Goal: Check status: Check status

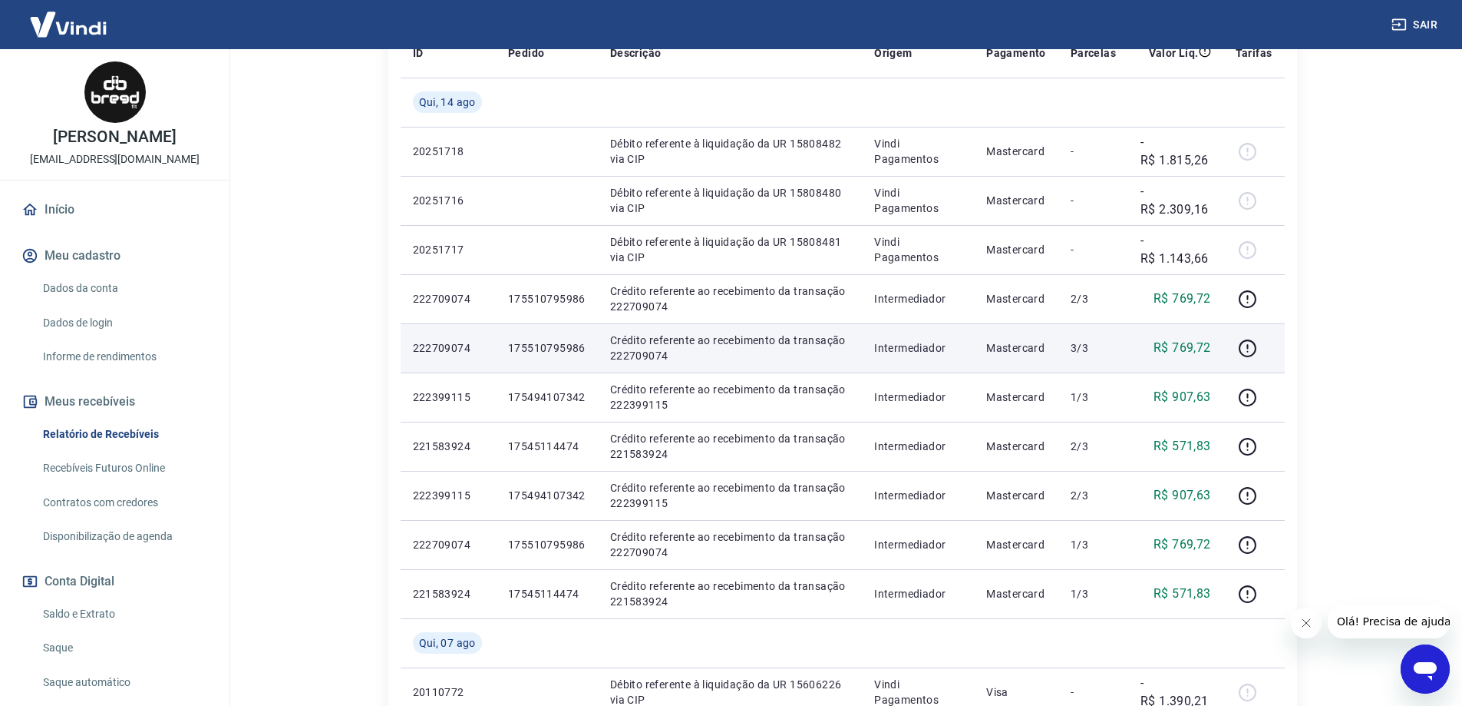
scroll to position [384, 0]
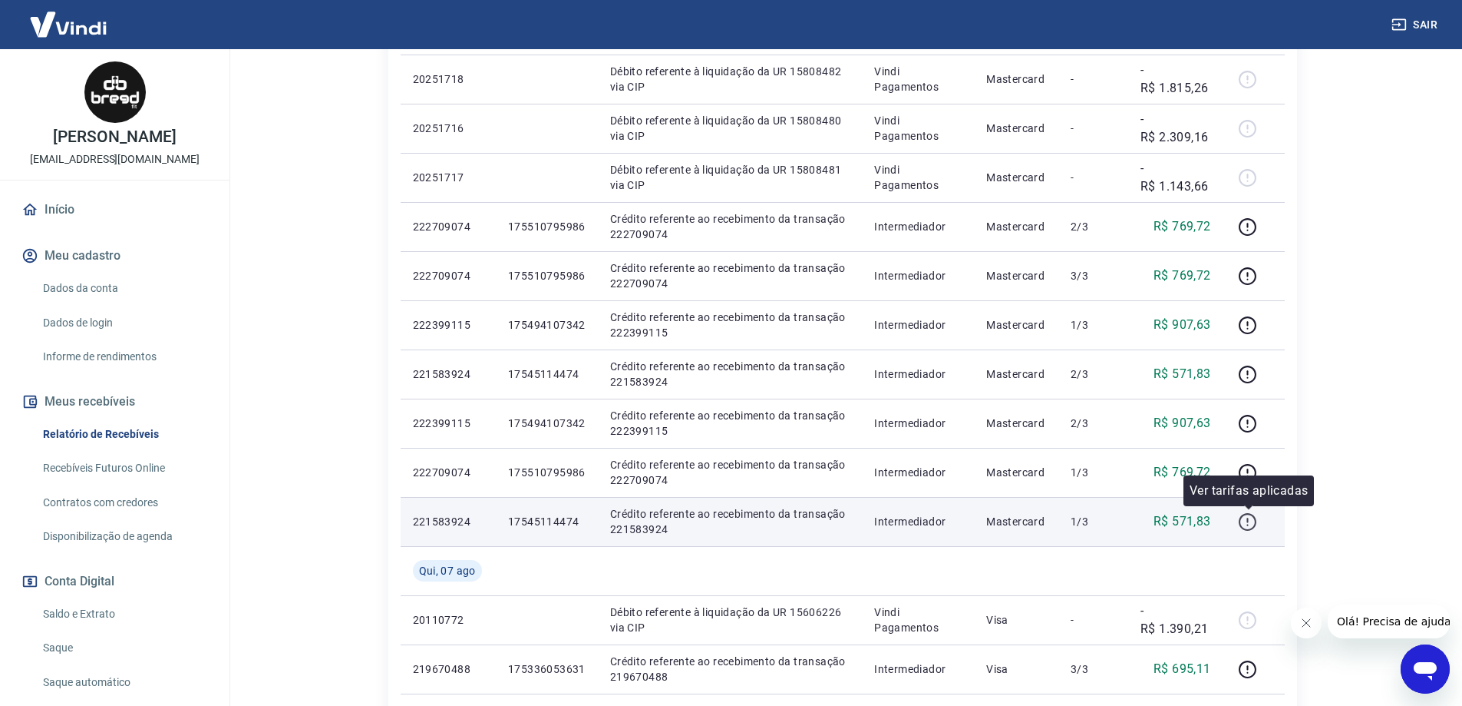
click at [1244, 521] on icon "button" at bounding box center [1247, 521] width 19 height 19
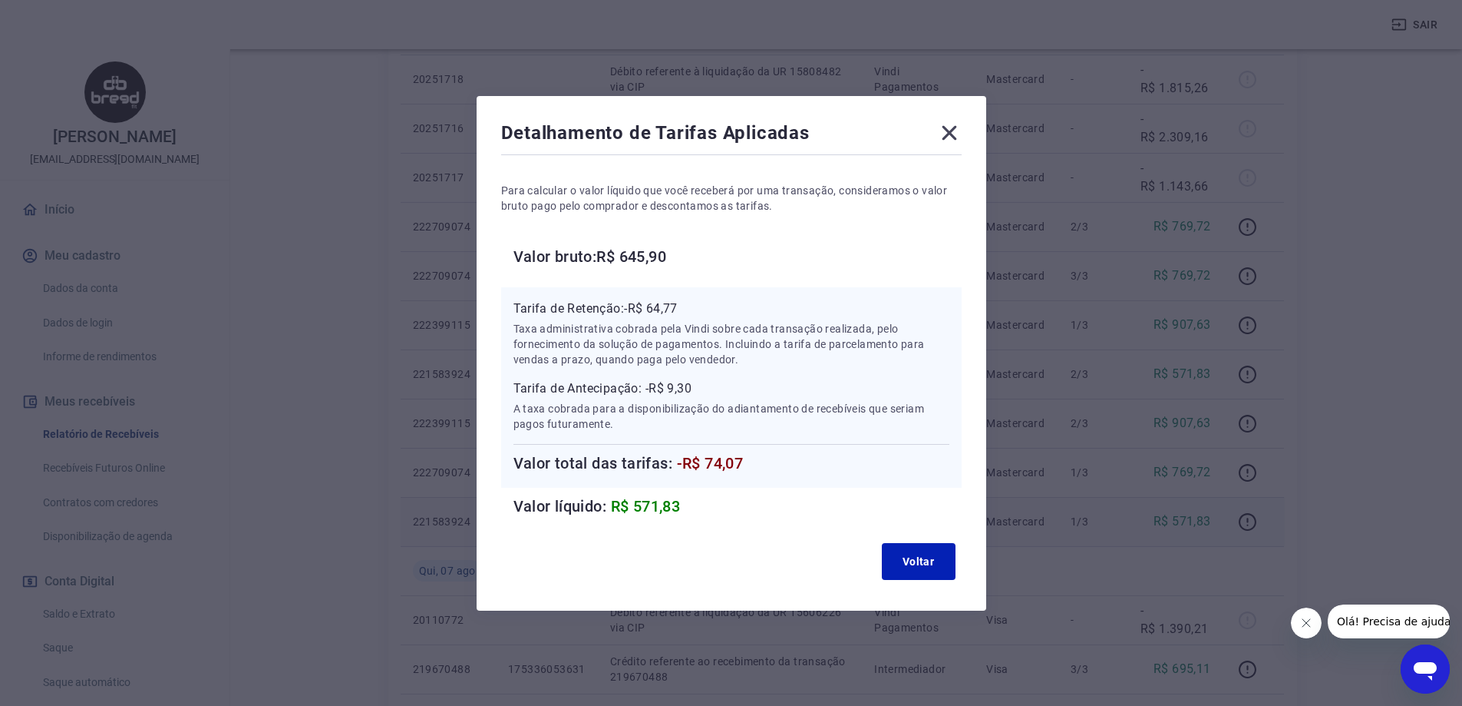
click at [954, 131] on icon at bounding box center [949, 132] width 15 height 15
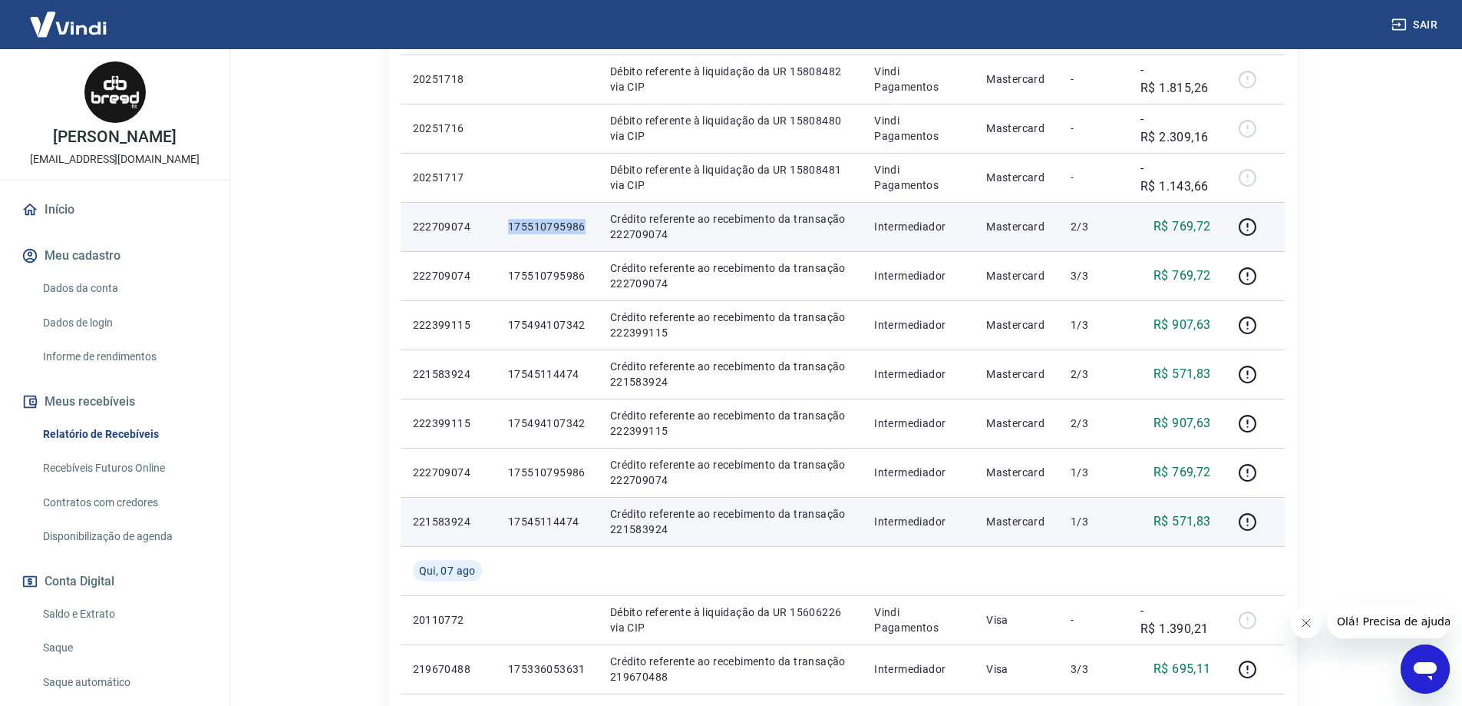
drag, startPoint x: 584, startPoint y: 223, endPoint x: 507, endPoint y: 223, distance: 76.8
click at [507, 223] on td "175510795986" at bounding box center [547, 226] width 102 height 49
copy p "175510795986"
click at [1249, 229] on icon "button" at bounding box center [1247, 226] width 19 height 19
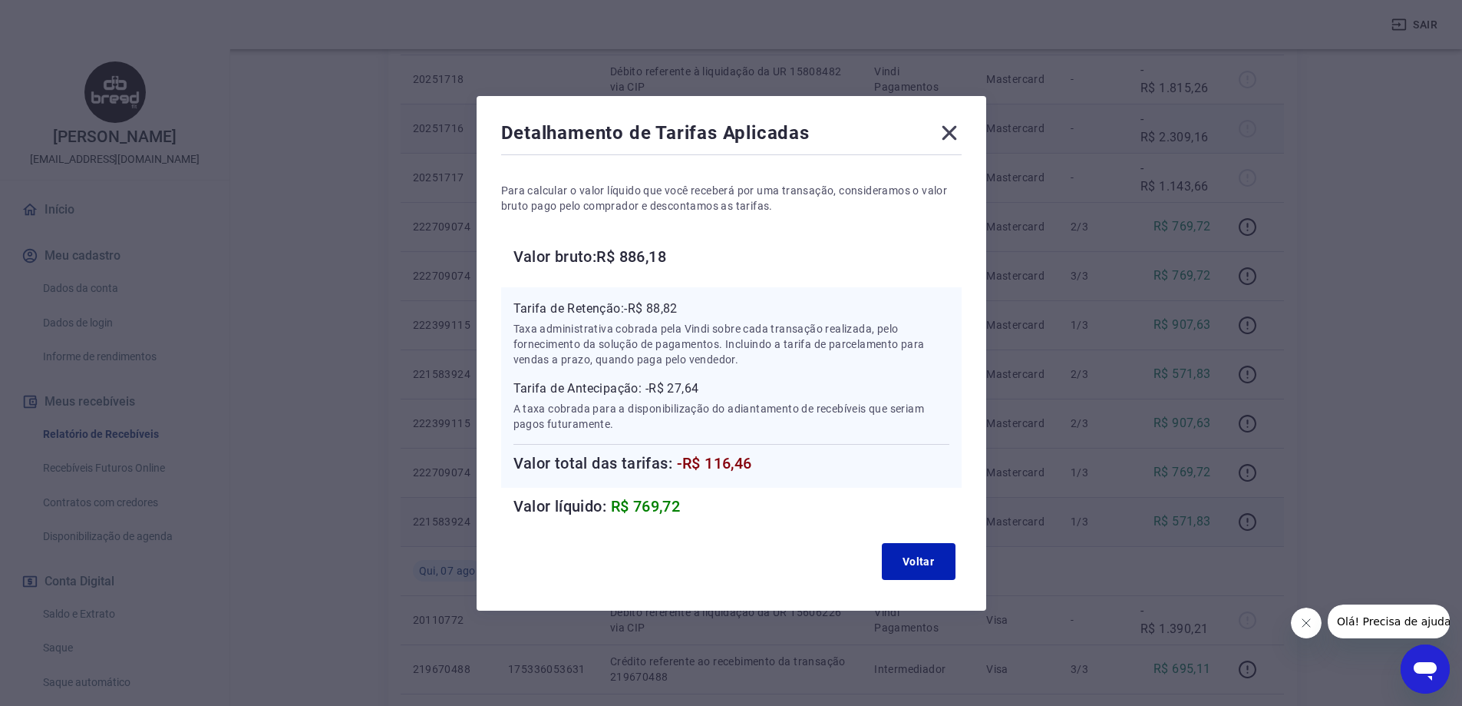
click at [952, 131] on icon at bounding box center [949, 133] width 25 height 25
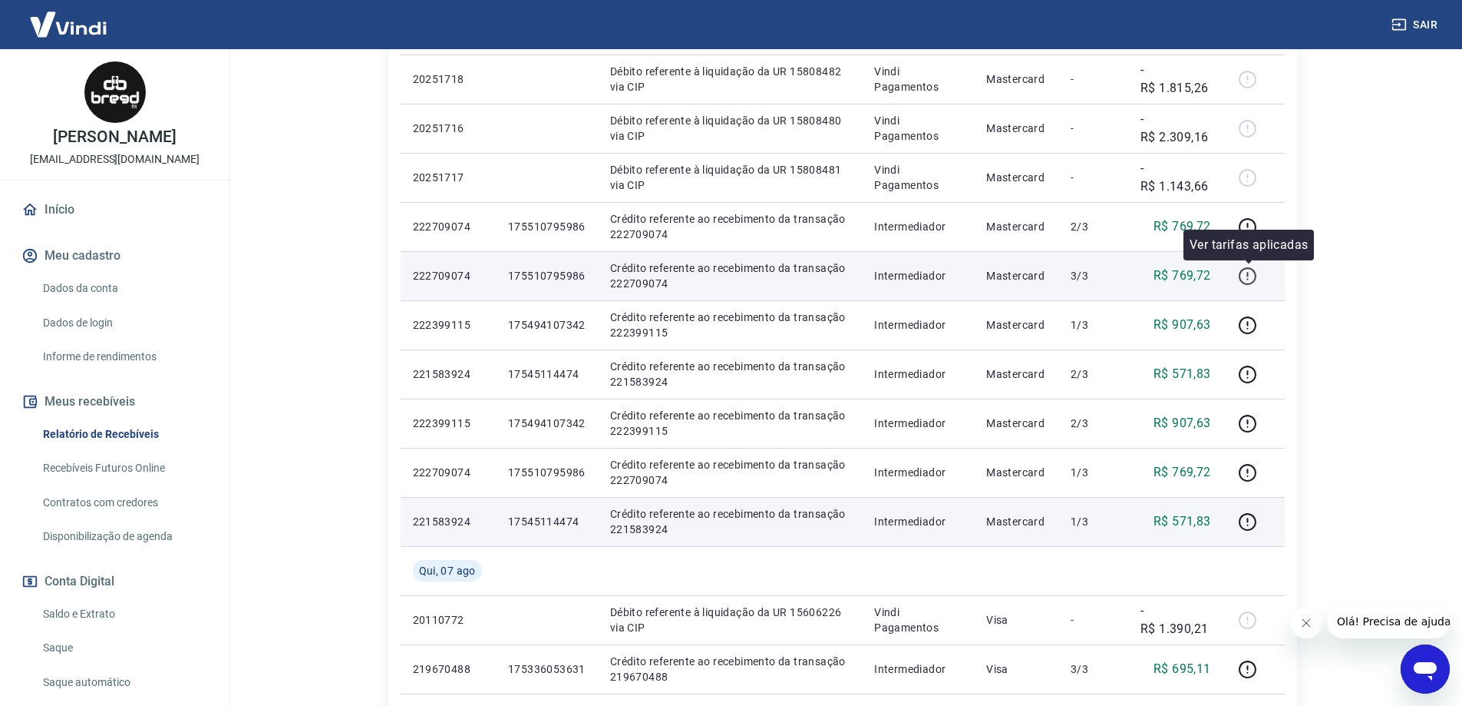
click at [1244, 278] on icon "button" at bounding box center [1247, 275] width 19 height 19
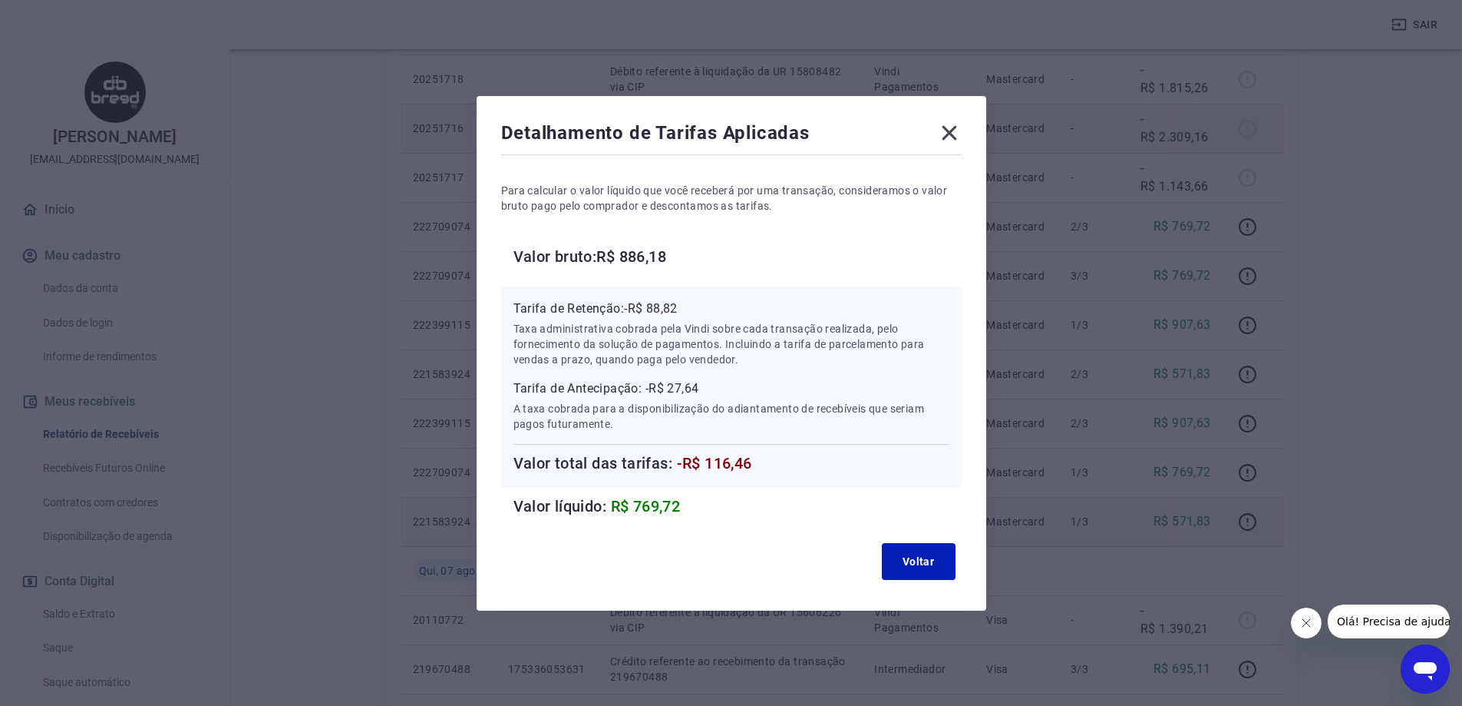
click at [954, 128] on icon at bounding box center [949, 133] width 25 height 25
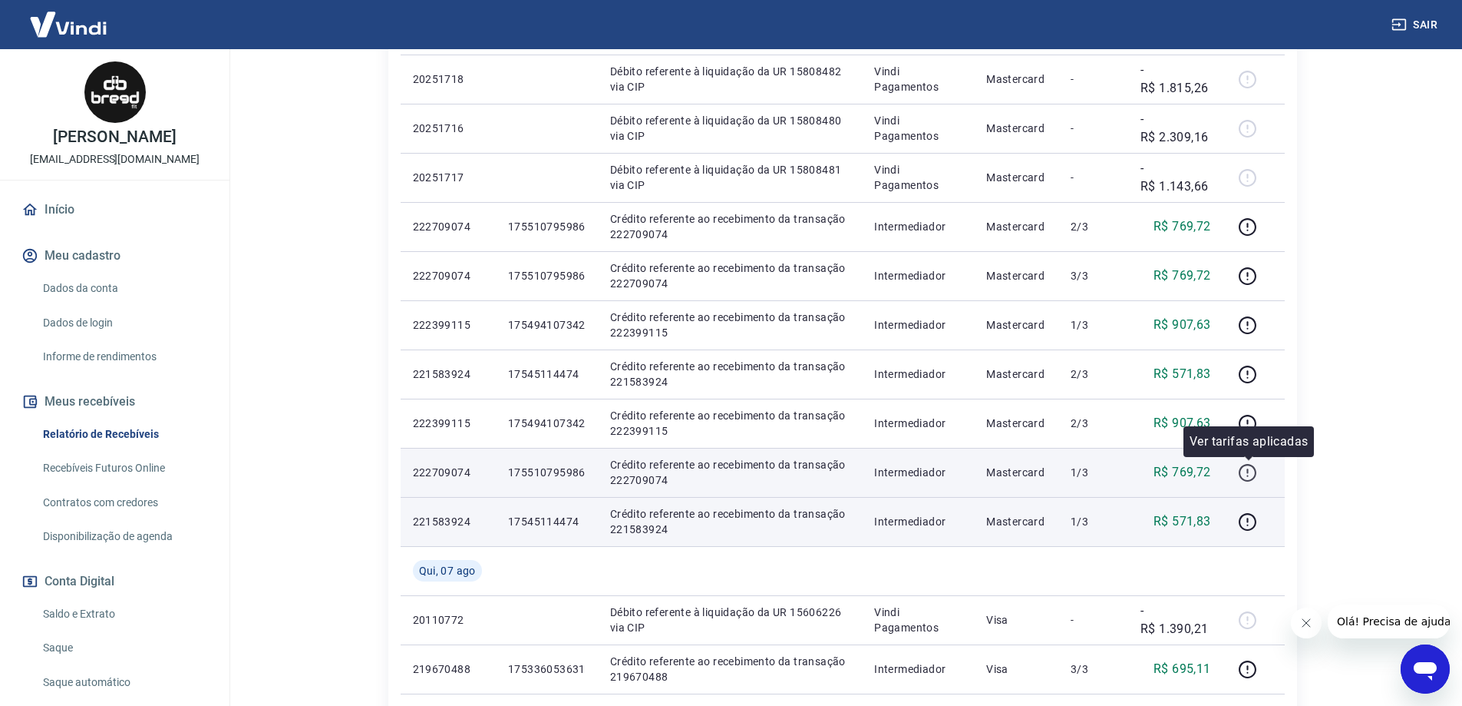
click at [1248, 464] on icon "button" at bounding box center [1248, 473] width 18 height 18
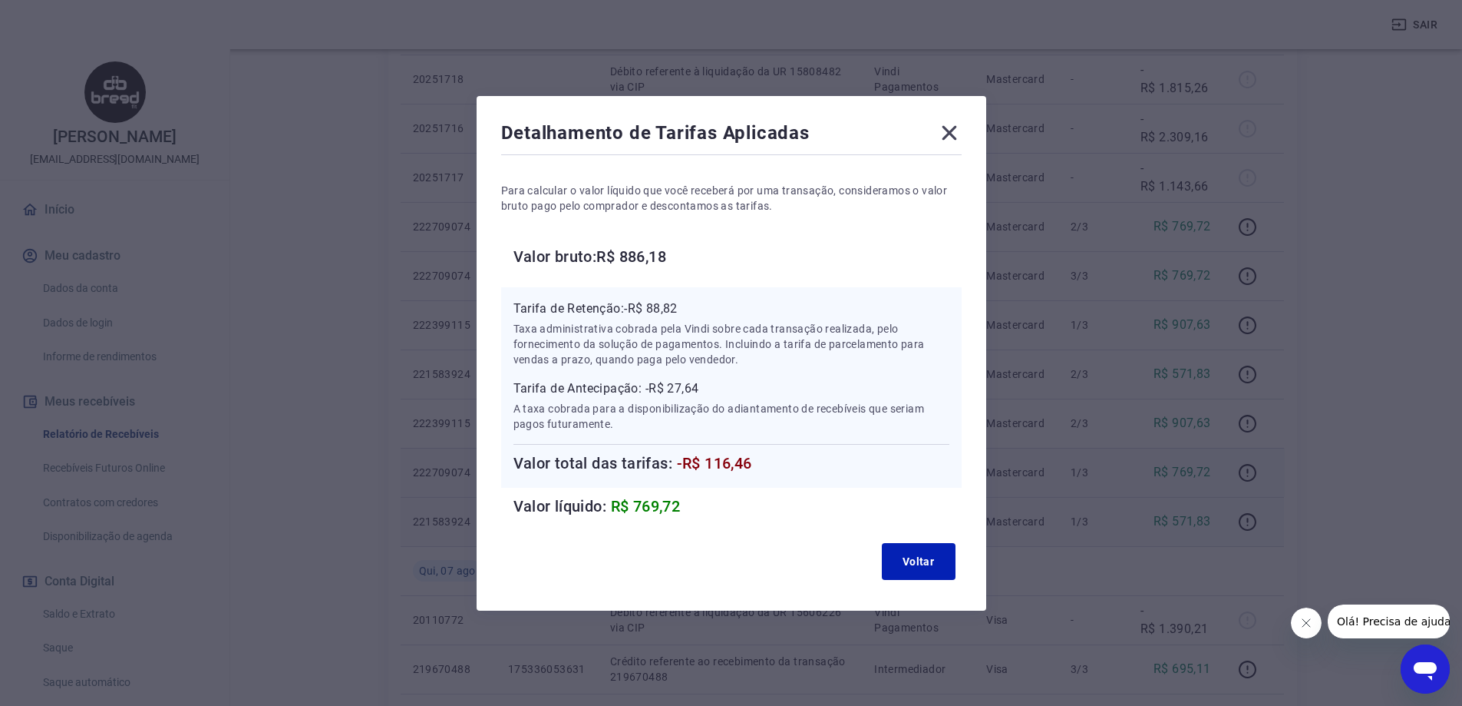
click at [956, 128] on icon at bounding box center [949, 133] width 25 height 25
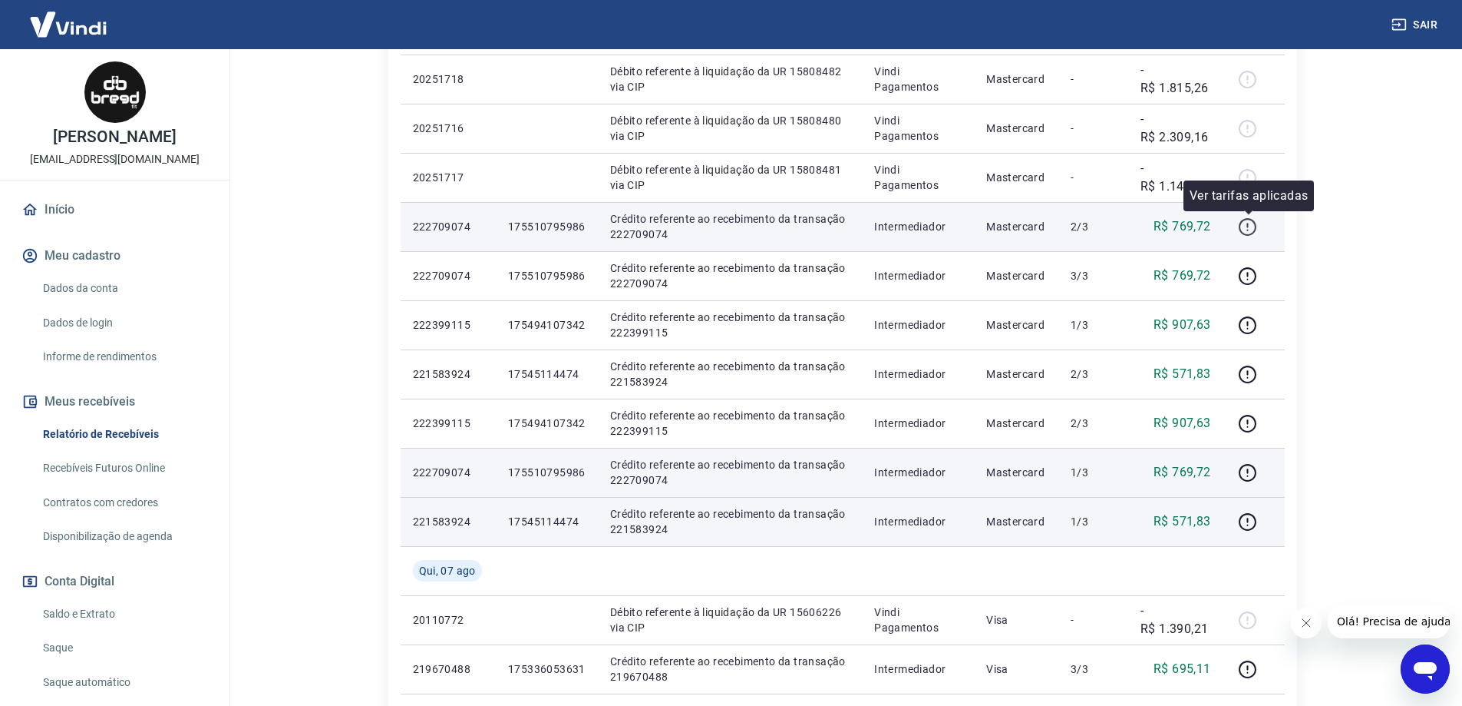
click at [1244, 225] on icon "button" at bounding box center [1247, 226] width 19 height 19
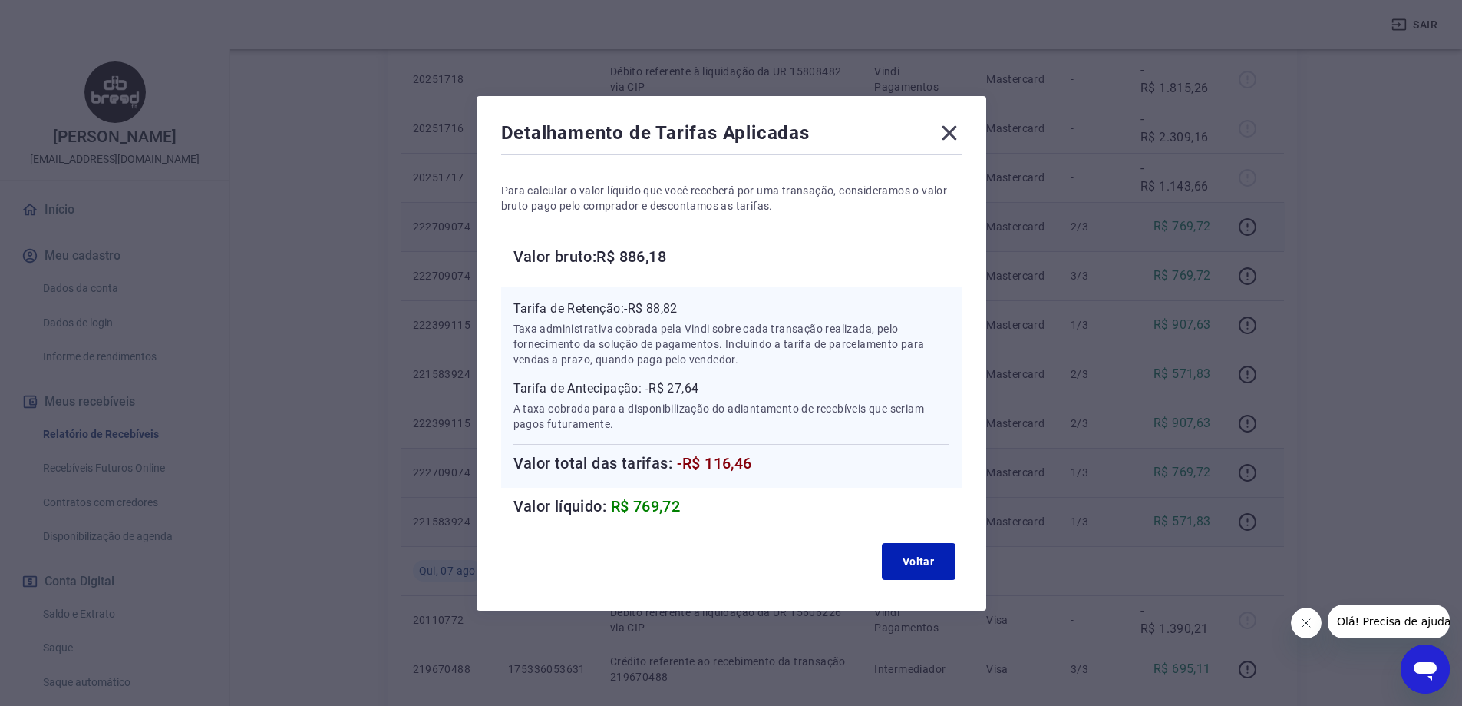
click at [951, 142] on icon at bounding box center [949, 133] width 25 height 25
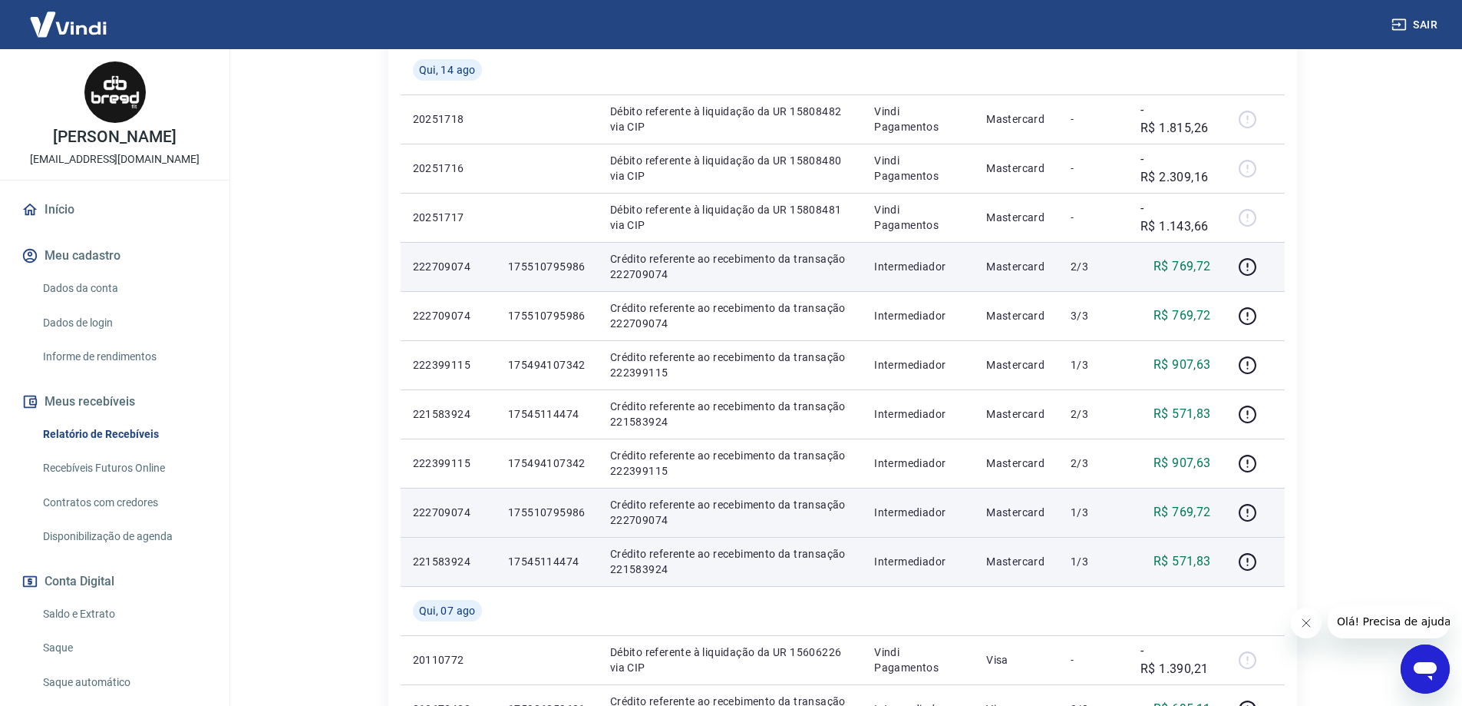
scroll to position [307, 0]
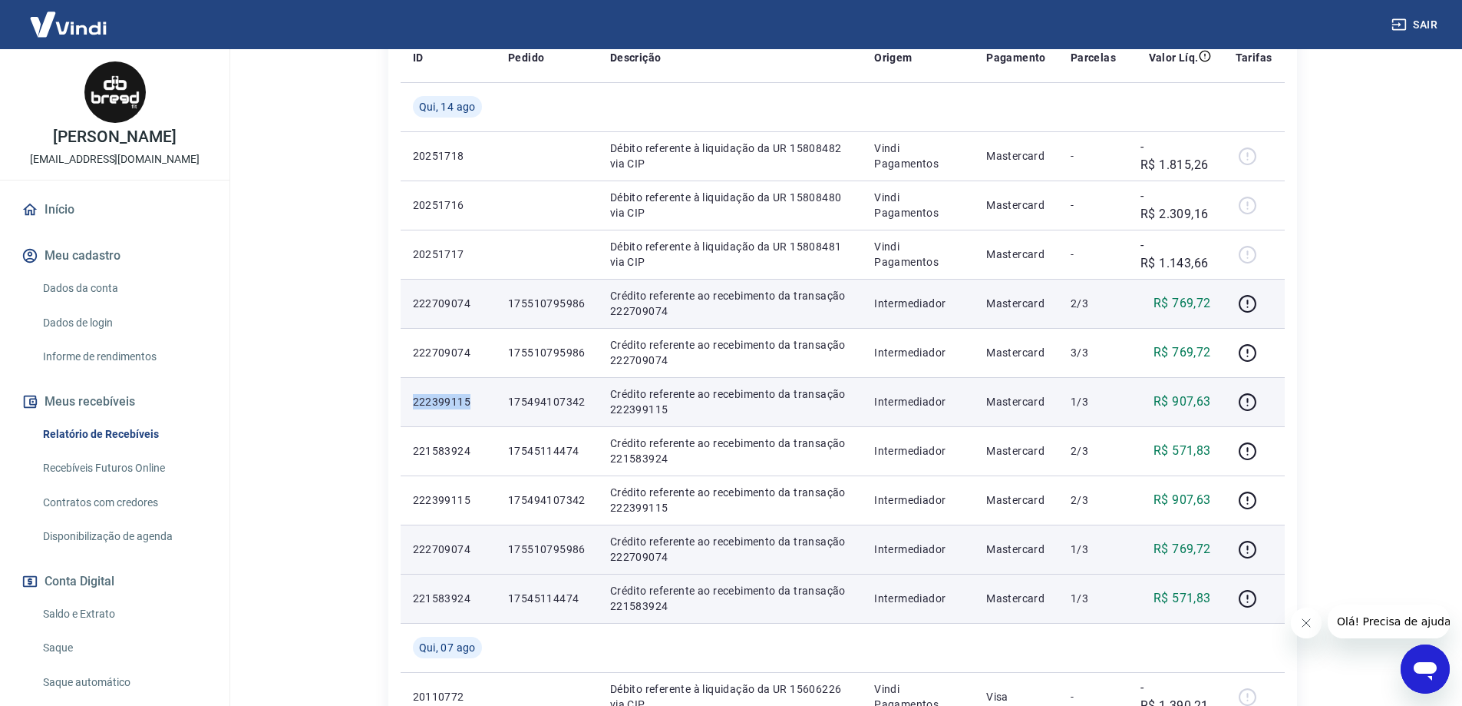
drag, startPoint x: 470, startPoint y: 400, endPoint x: 402, endPoint y: 402, distance: 67.6
click at [402, 402] on td "222399115" at bounding box center [448, 401] width 95 height 49
copy p "222399115"
drag, startPoint x: 507, startPoint y: 399, endPoint x: 590, endPoint y: 401, distance: 82.9
click at [590, 401] on td "175494107342" at bounding box center [547, 401] width 102 height 49
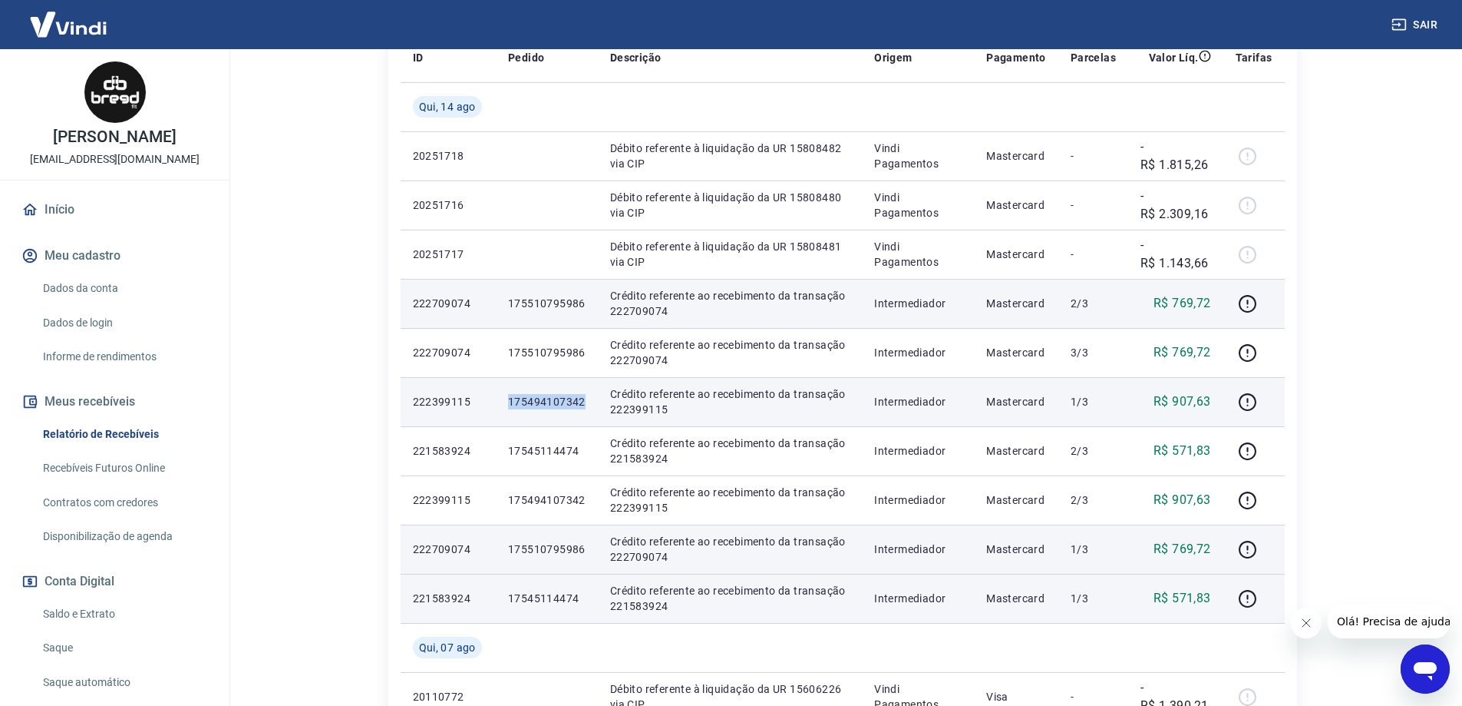
copy p "175494107342"
click at [1251, 405] on icon "button" at bounding box center [1247, 401] width 19 height 19
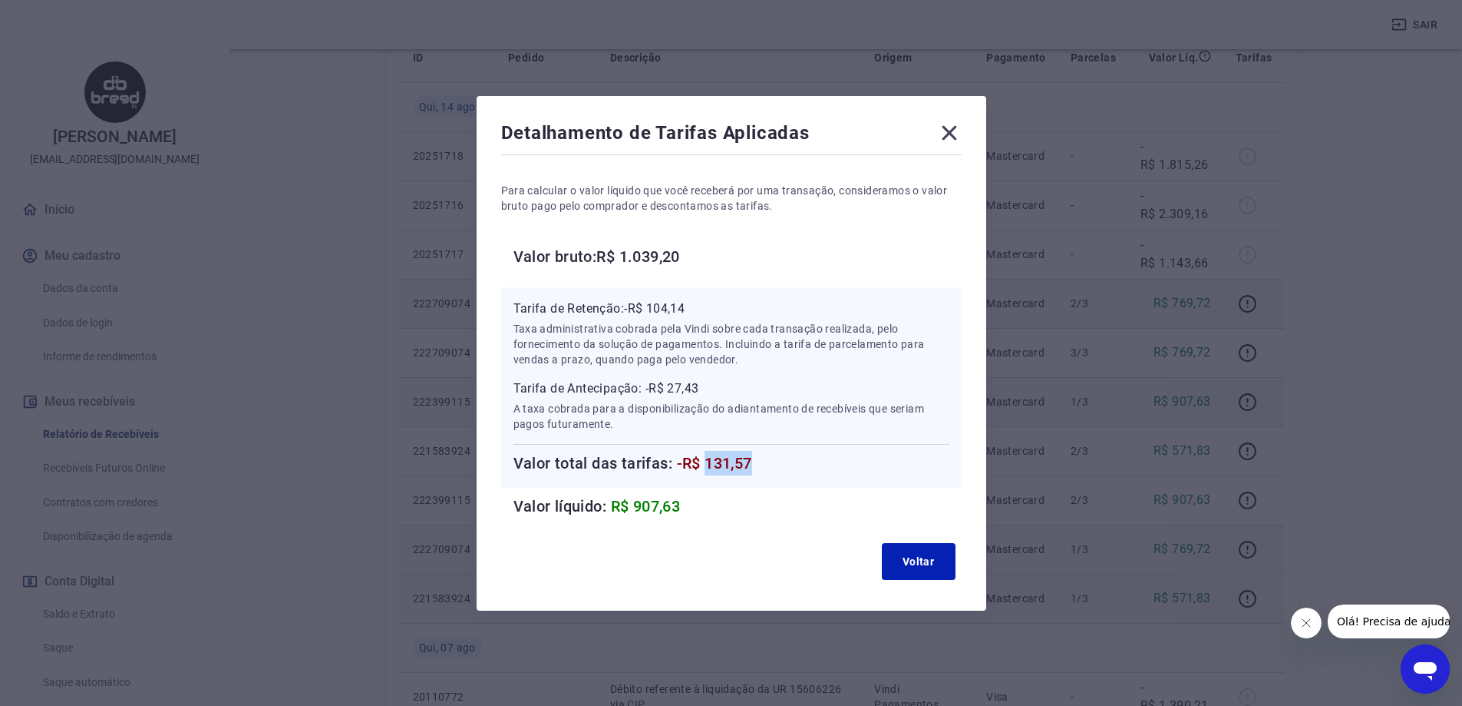
drag, startPoint x: 714, startPoint y: 459, endPoint x: 786, endPoint y: 459, distance: 72.2
click at [786, 459] on h6 "Valor total das tarifas: -R$ 131,57" at bounding box center [732, 463] width 436 height 25
click at [951, 130] on icon at bounding box center [949, 132] width 15 height 15
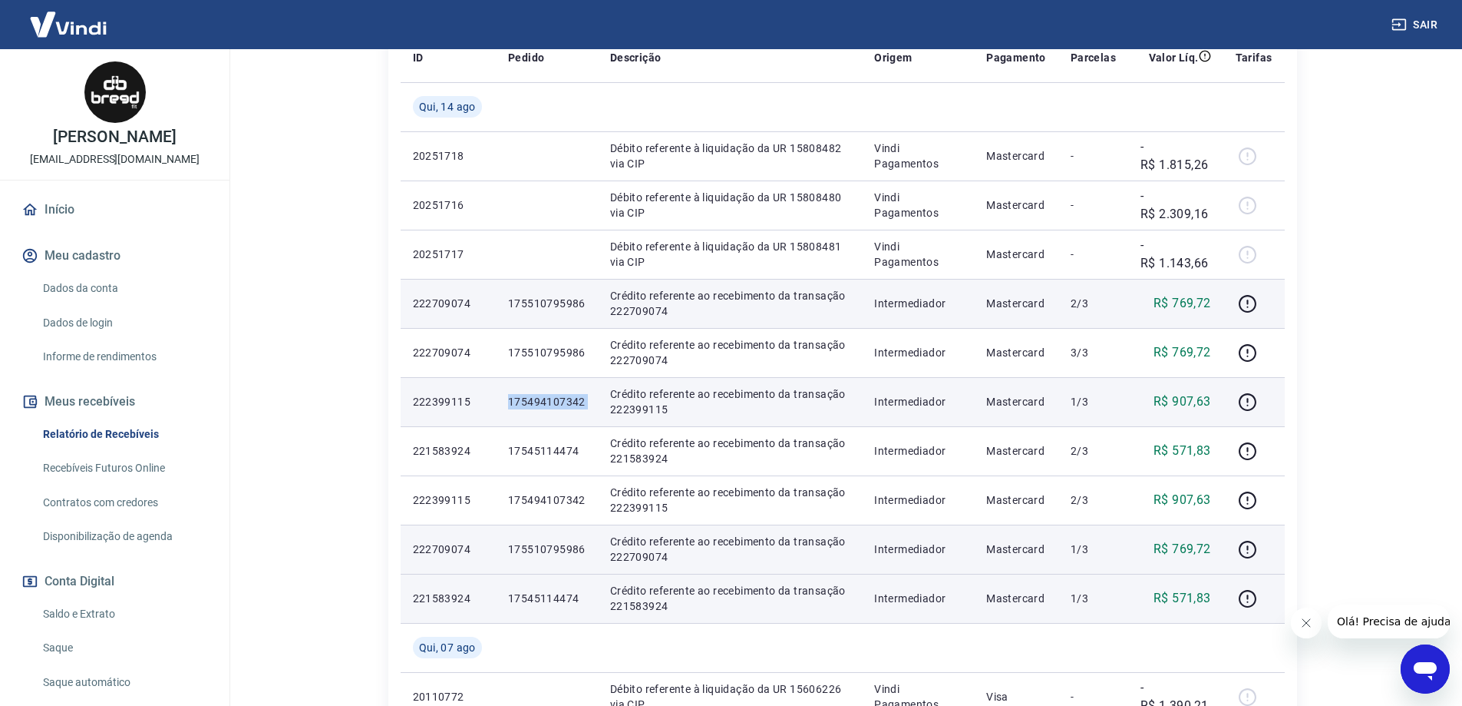
drag, startPoint x: 511, startPoint y: 396, endPoint x: 599, endPoint y: 401, distance: 88.4
click at [599, 401] on tr "222399115 175494107342 Crédito referente ao recebimento da transação 222399115 …" at bounding box center [843, 401] width 884 height 49
copy p "175494107342"
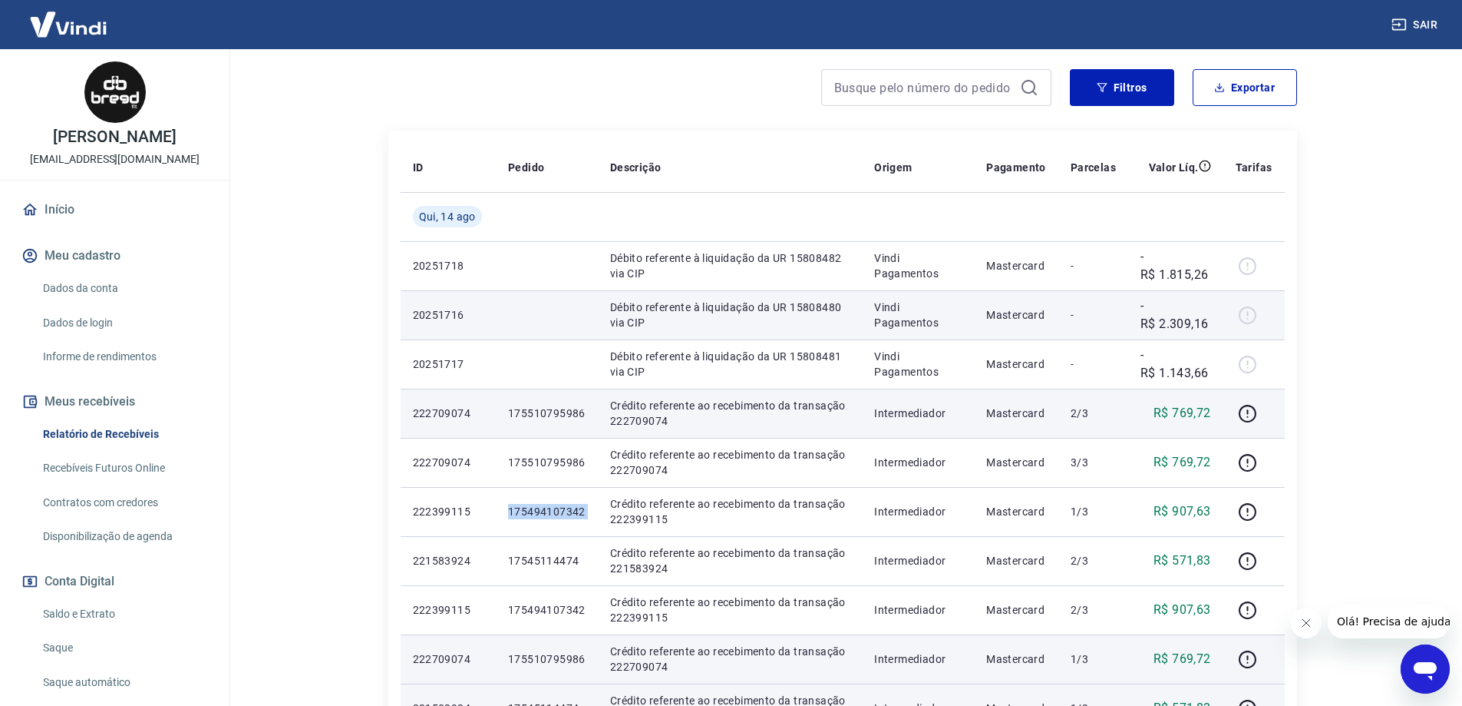
scroll to position [154, 0]
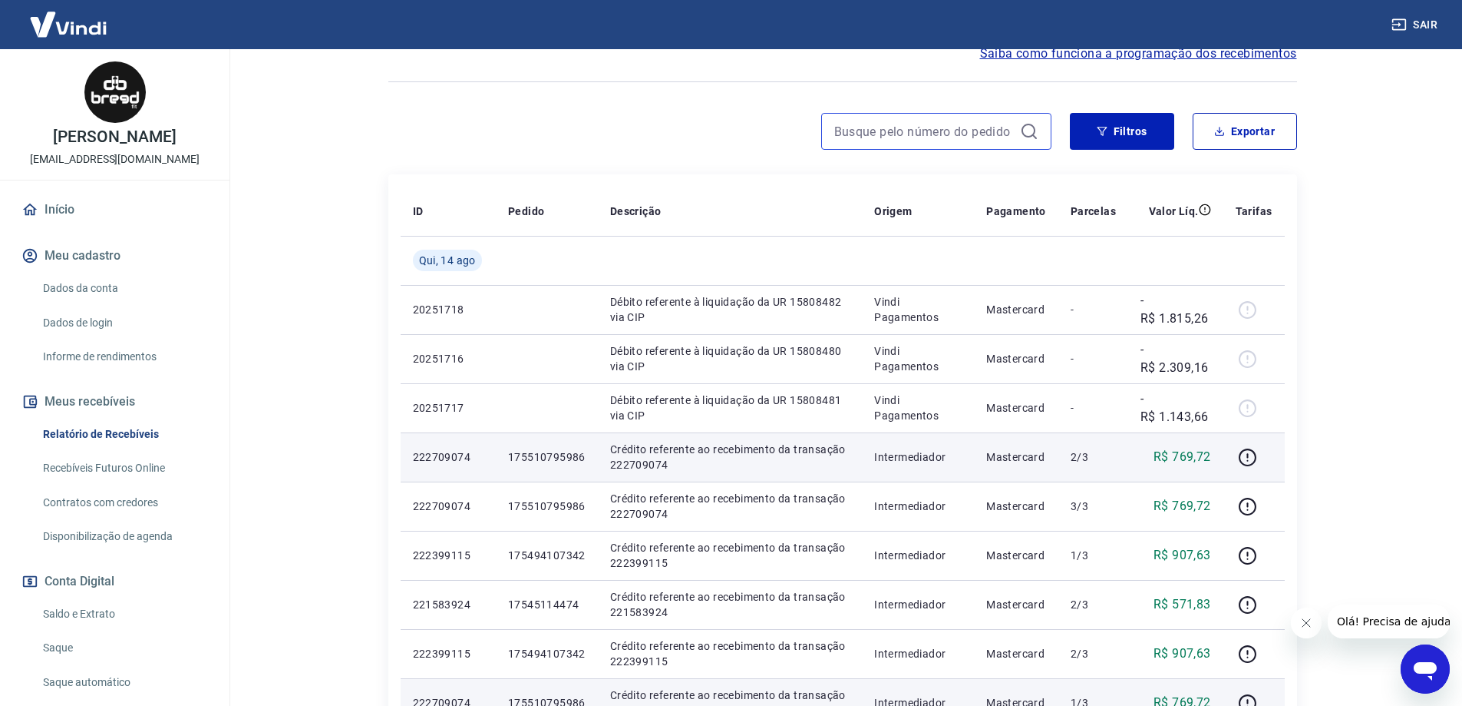
paste input "175494107342"
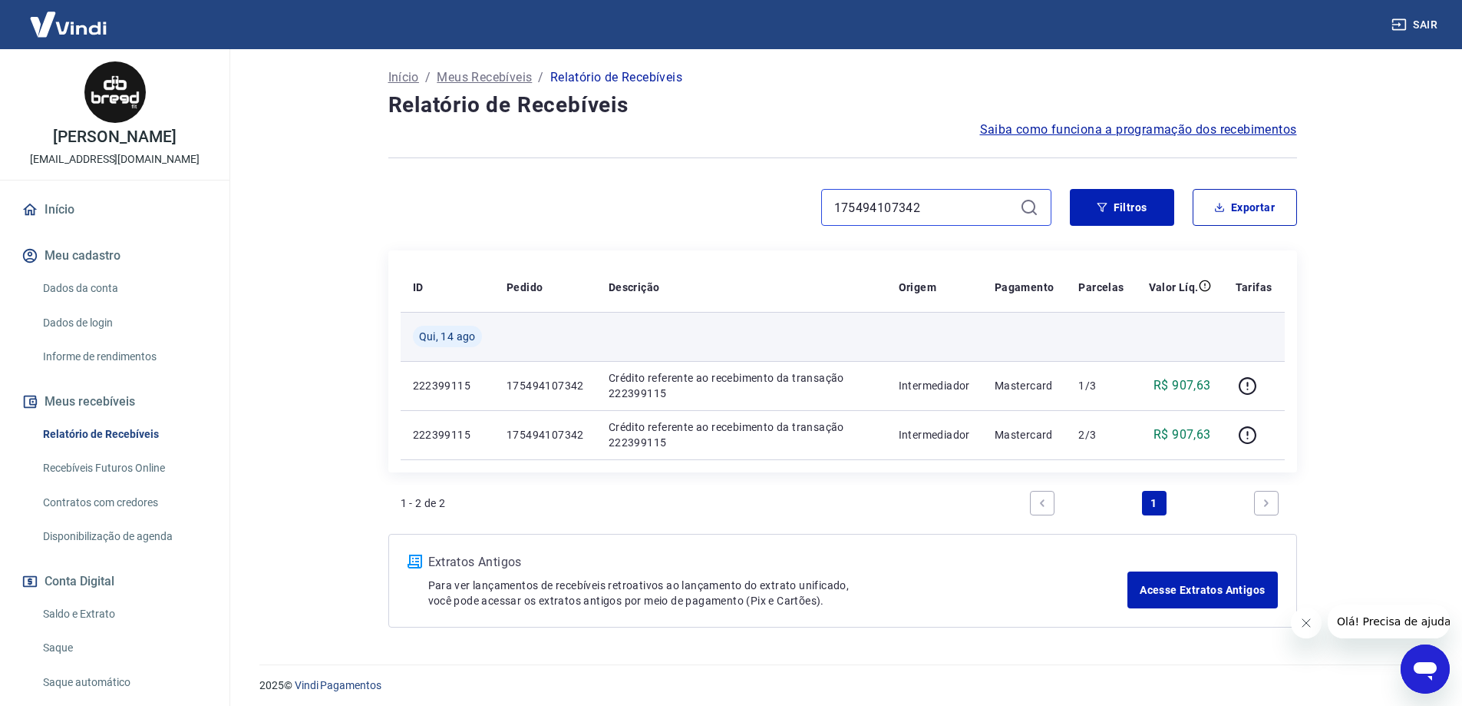
scroll to position [84, 0]
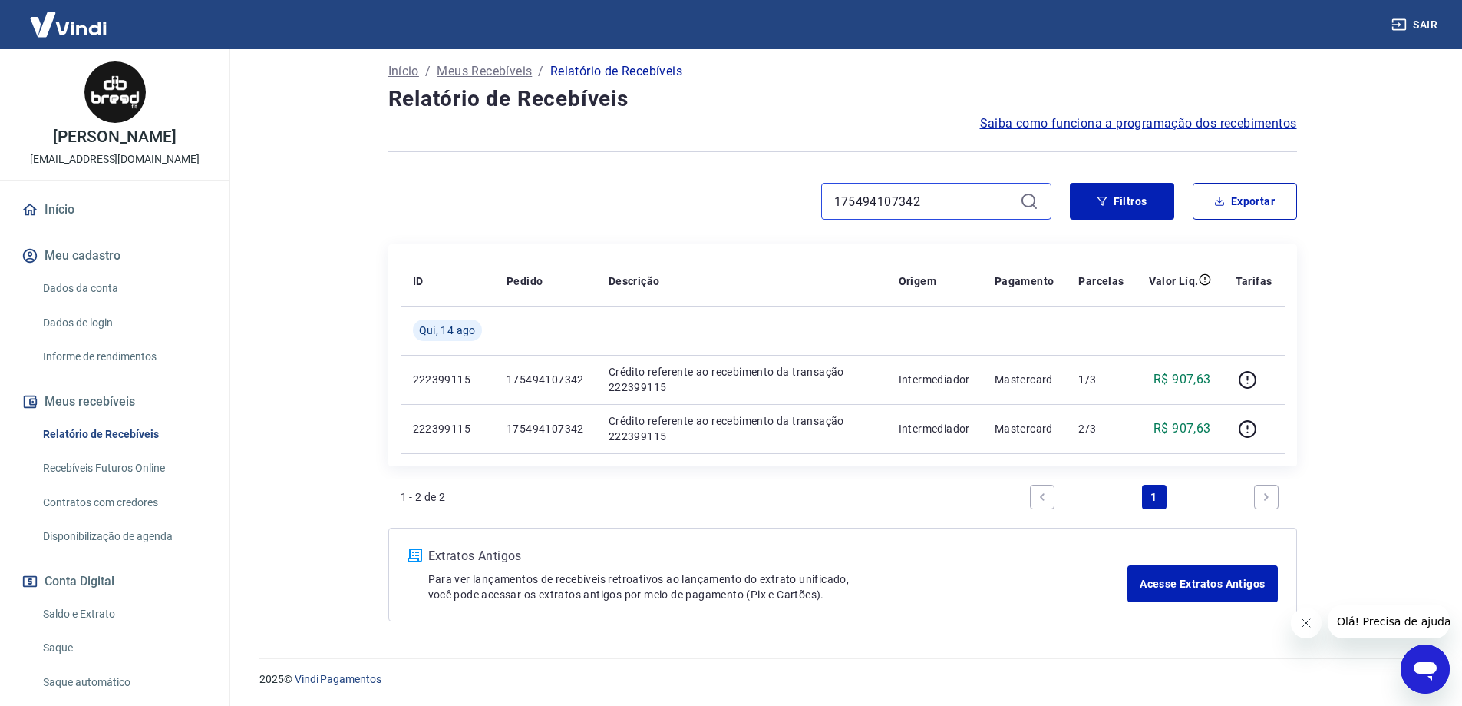
type input "175494107342"
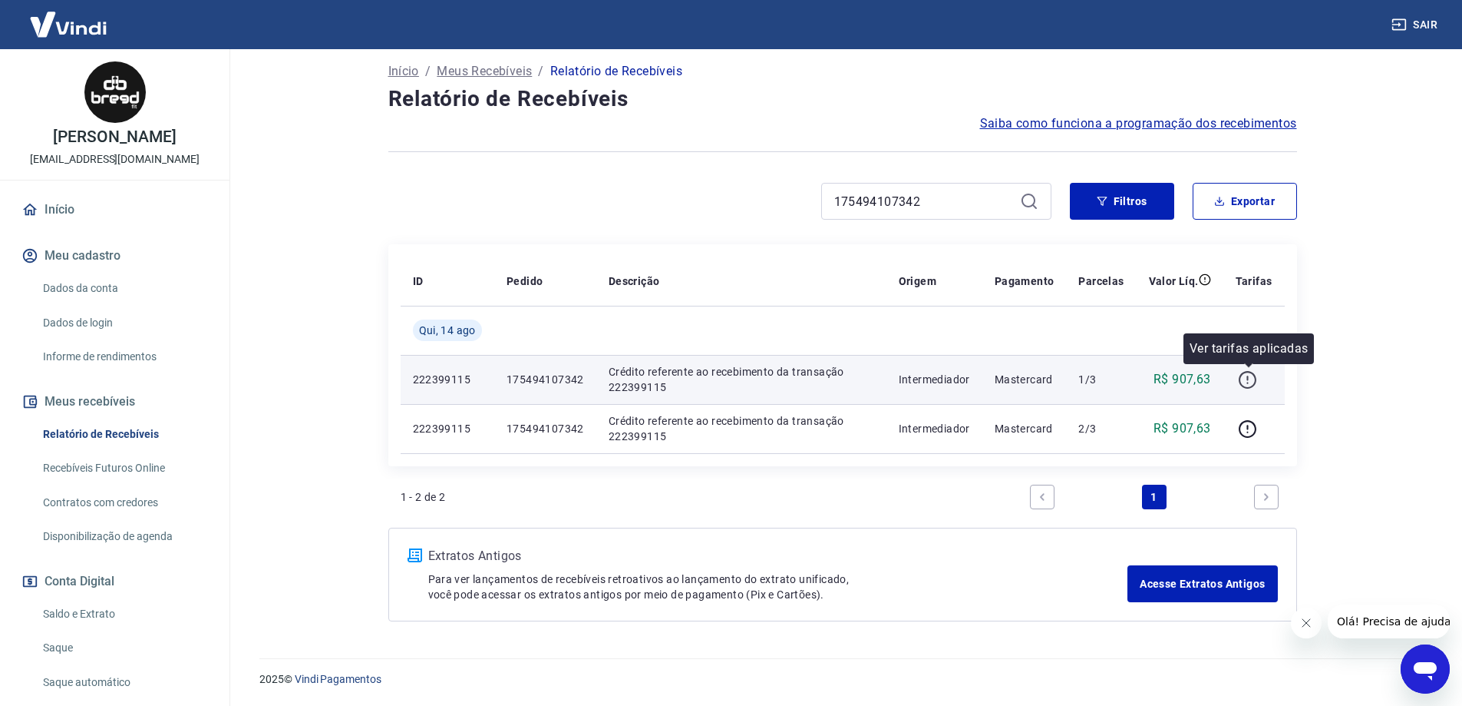
click at [1244, 383] on icon "button" at bounding box center [1247, 379] width 19 height 19
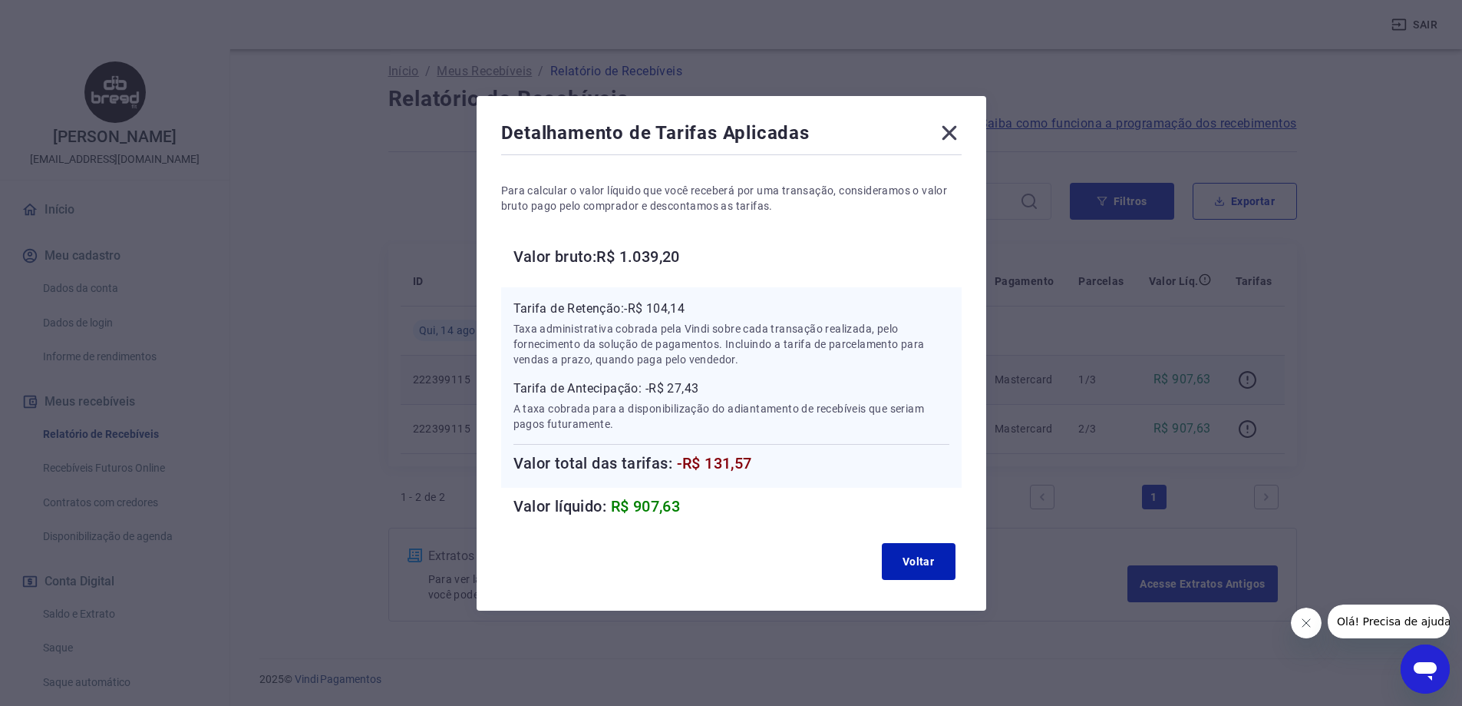
click at [955, 130] on icon at bounding box center [949, 133] width 25 height 25
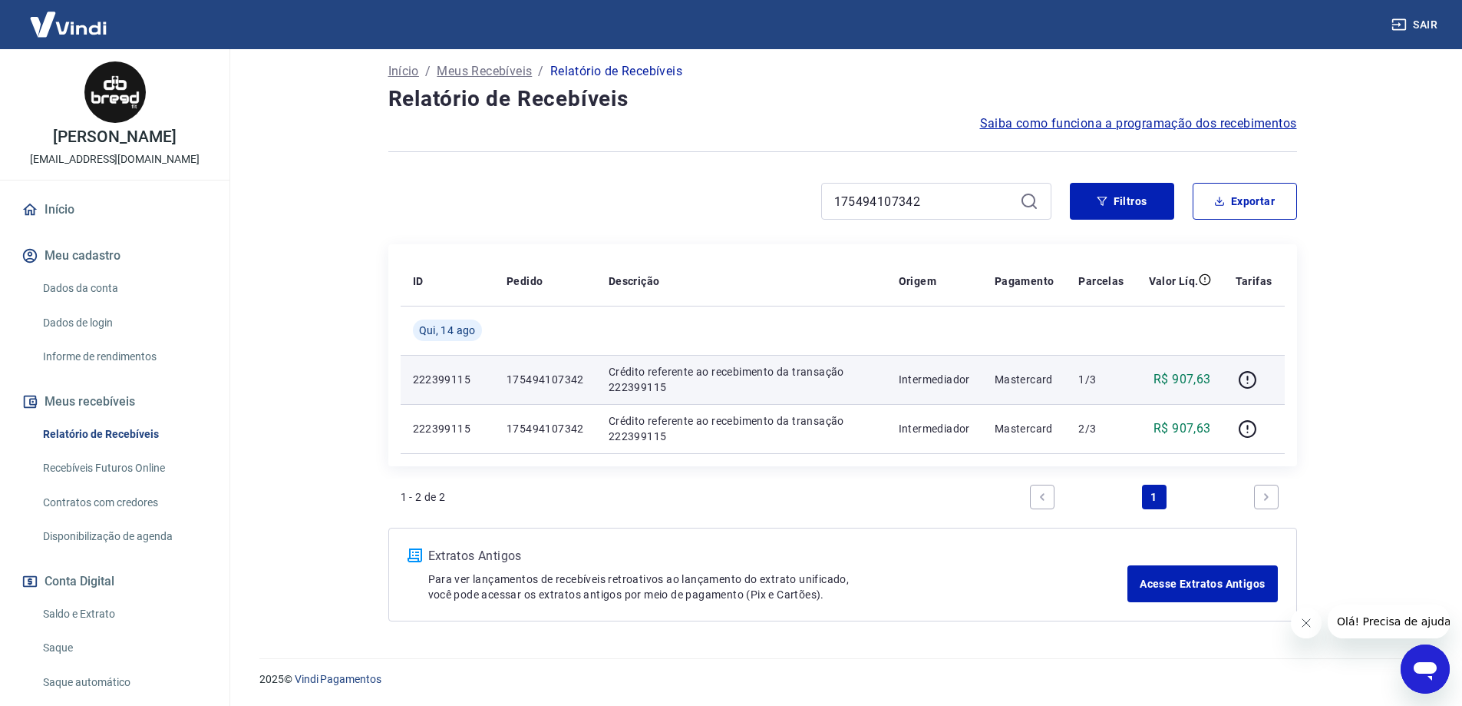
click at [828, 204] on div "175494107342" at bounding box center [936, 201] width 230 height 37
drag, startPoint x: 947, startPoint y: 193, endPoint x: 742, endPoint y: 215, distance: 206.2
click at [744, 215] on div "175494107342" at bounding box center [719, 201] width 663 height 37
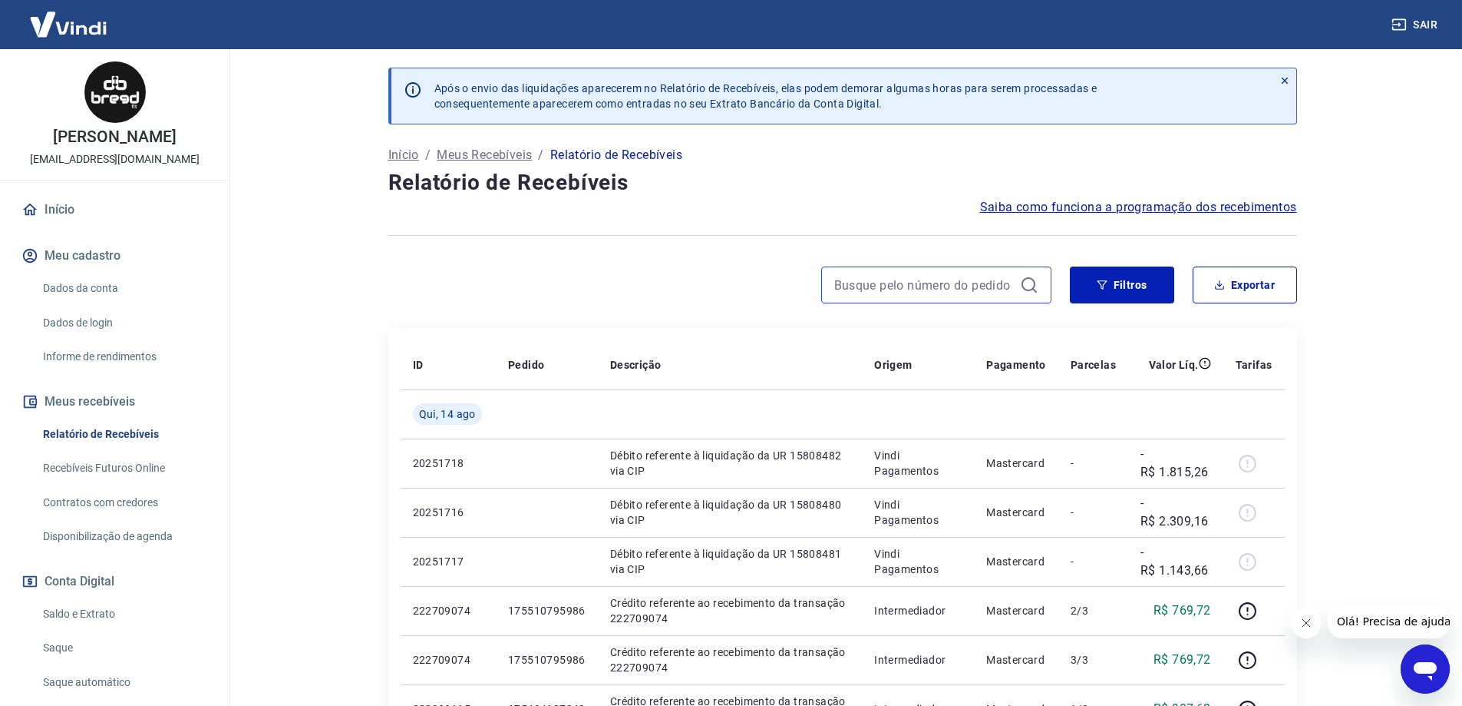
paste input "174543438265"
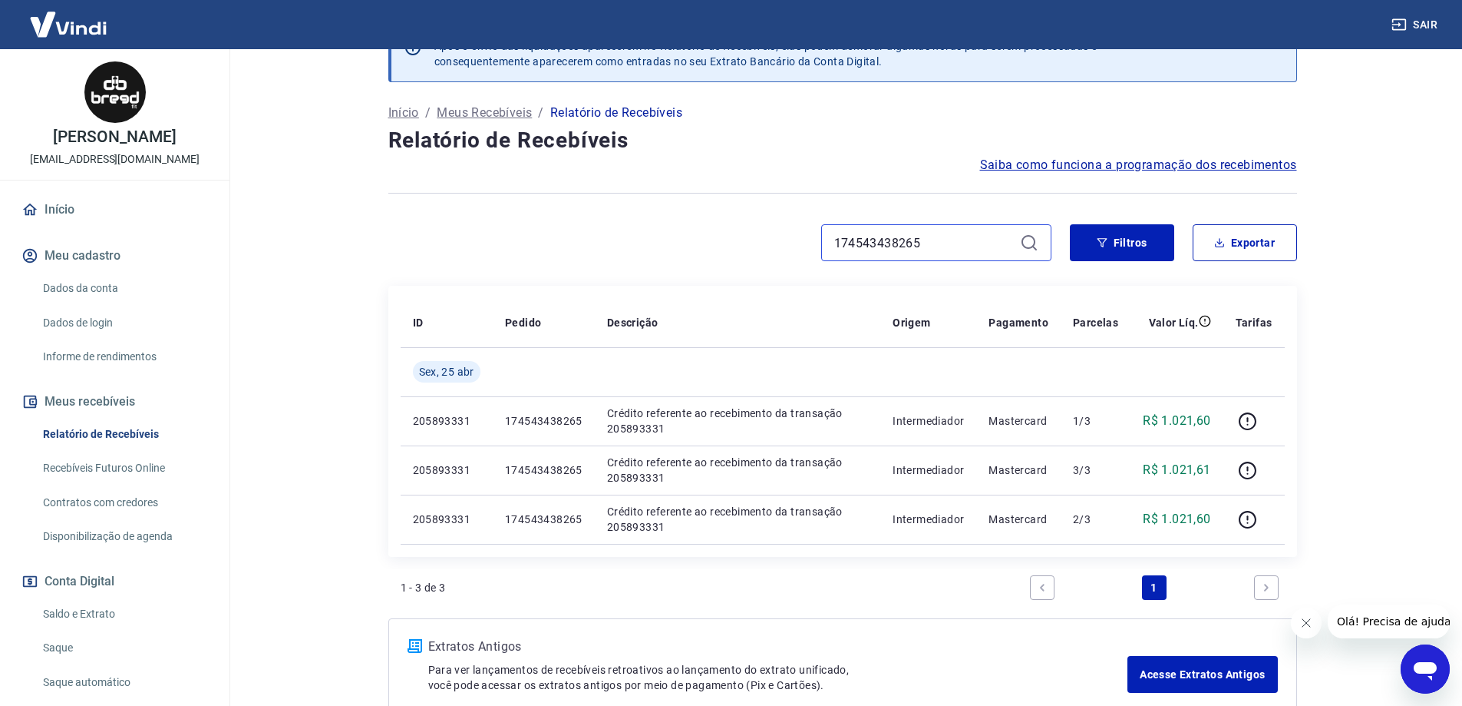
scroll to position [133, 0]
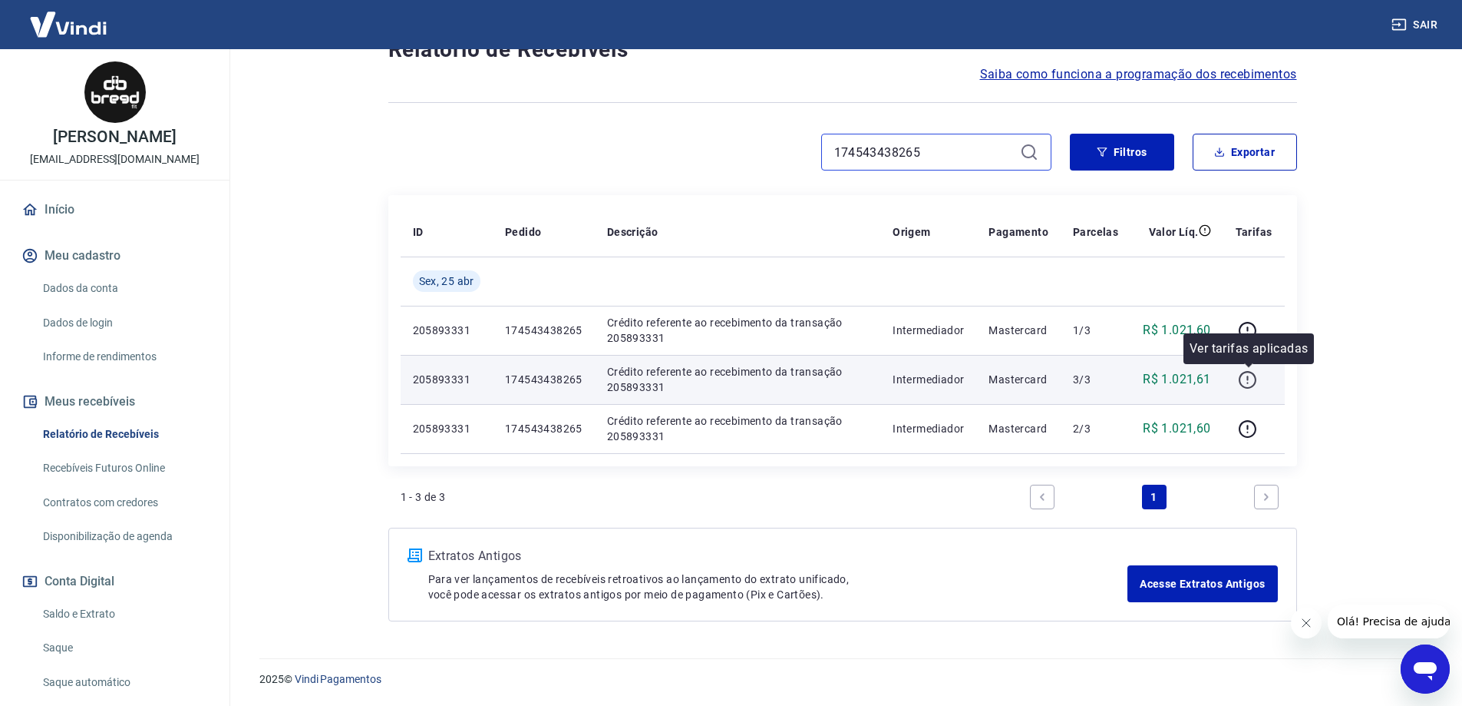
type input "174543438265"
click at [1258, 380] on icon "button" at bounding box center [1247, 379] width 19 height 19
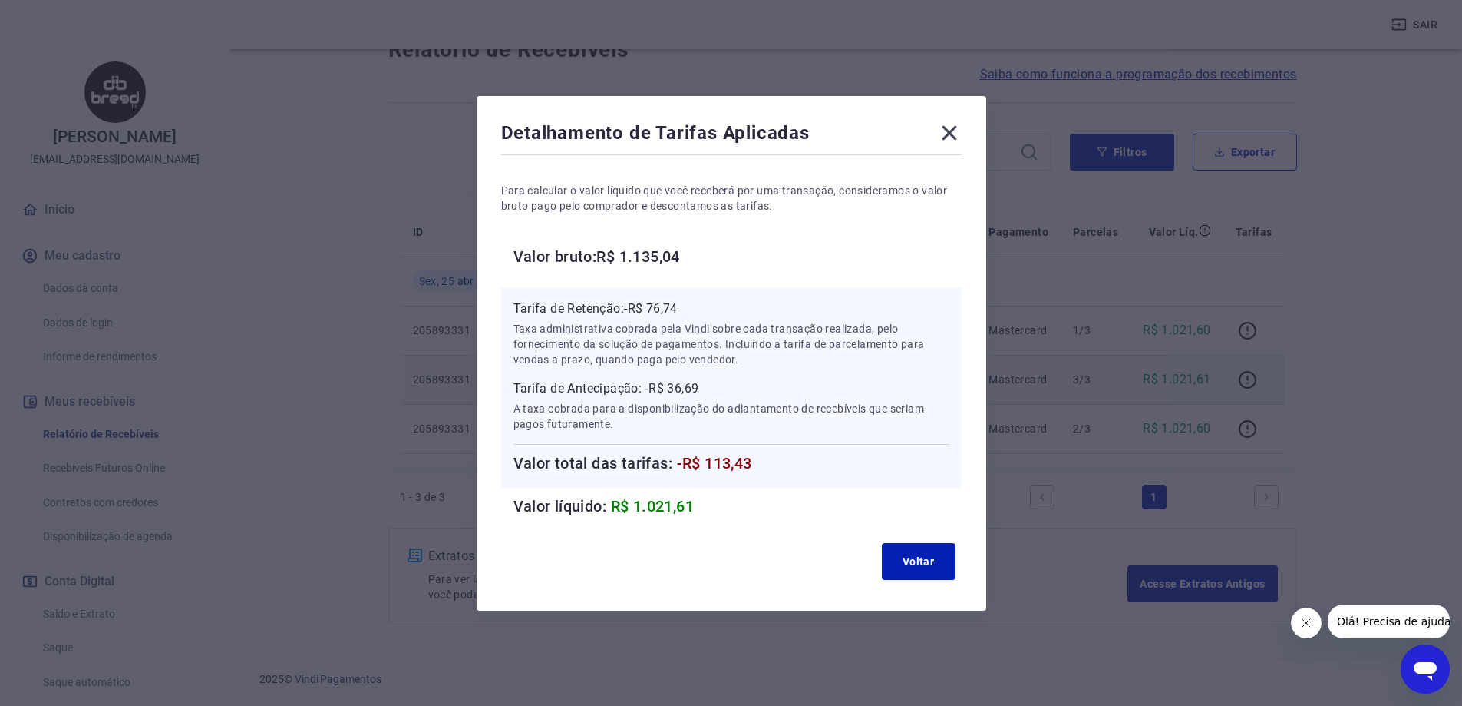
click at [957, 128] on icon at bounding box center [949, 133] width 25 height 25
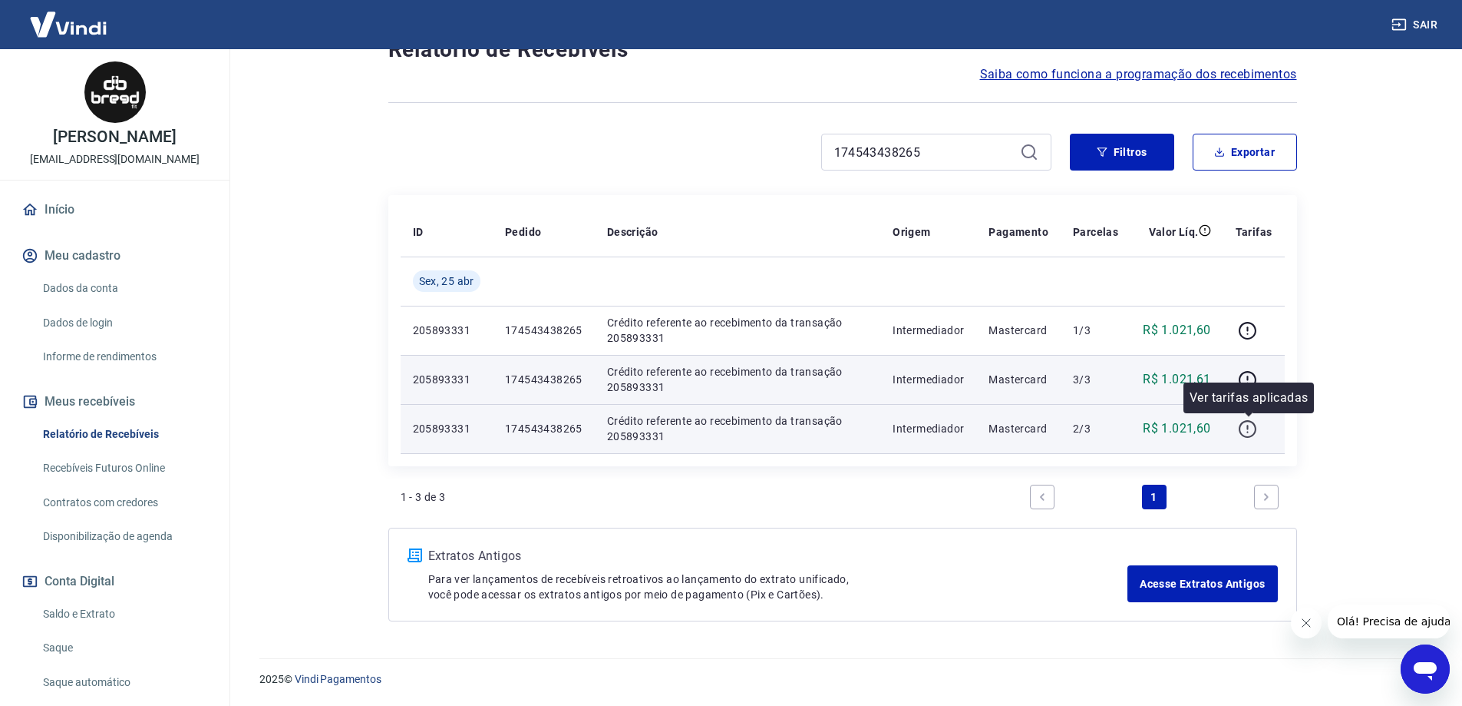
click at [1256, 428] on icon "button" at bounding box center [1247, 428] width 19 height 19
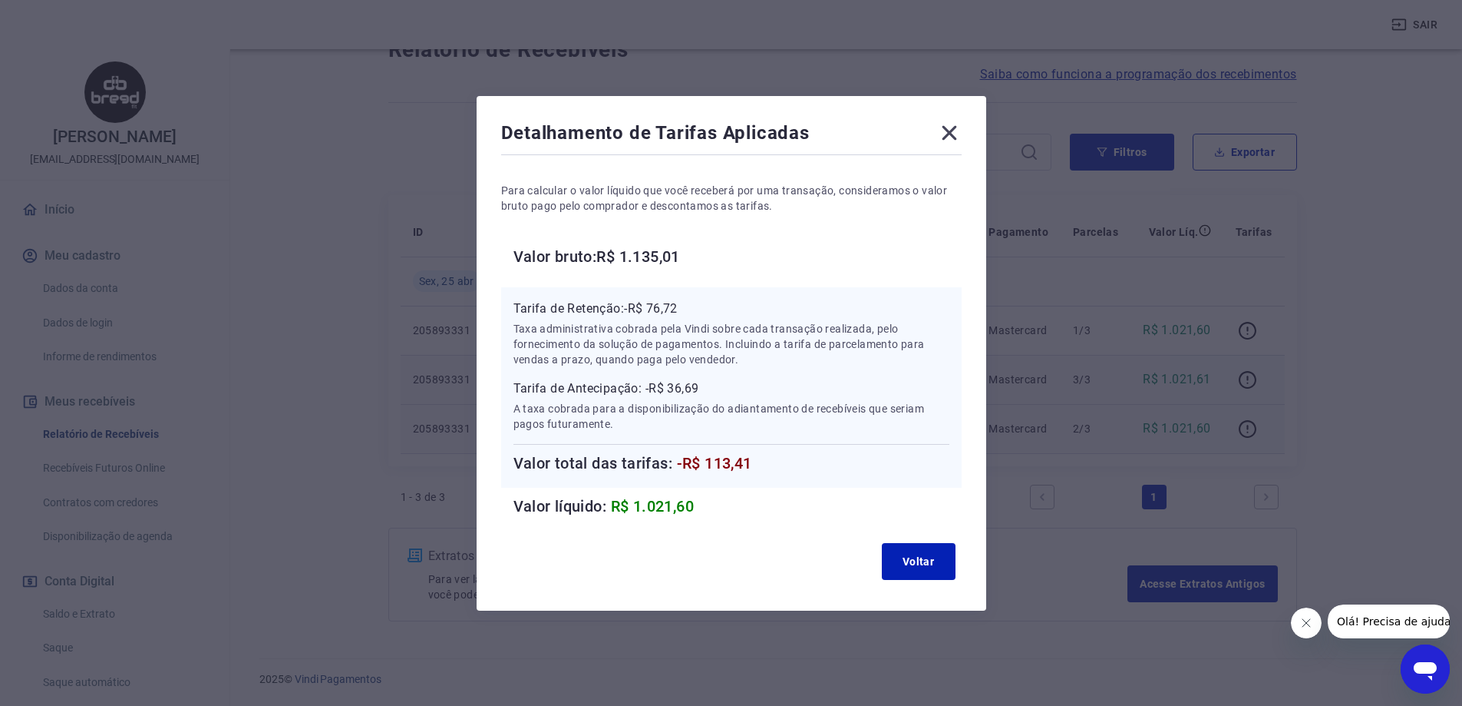
click at [950, 127] on icon at bounding box center [949, 132] width 15 height 15
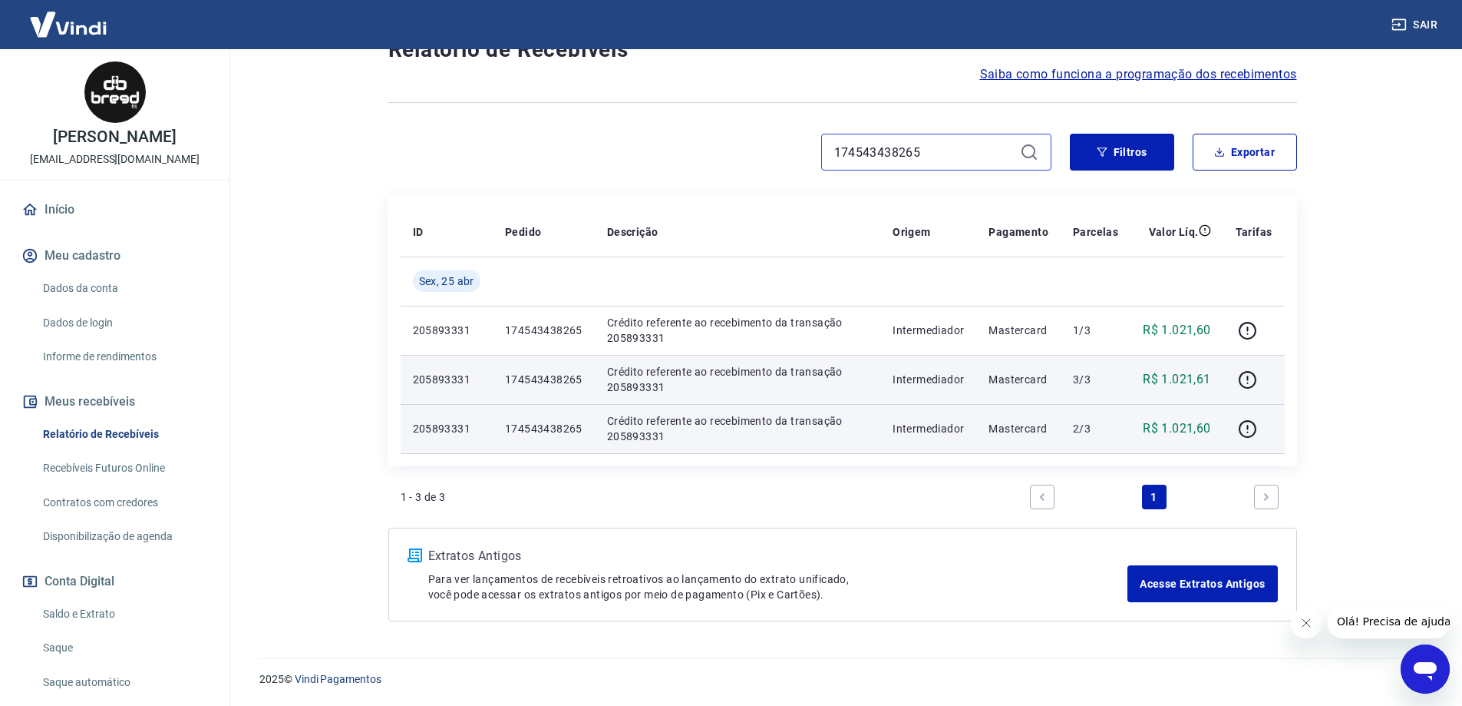
drag, startPoint x: 940, startPoint y: 147, endPoint x: 764, endPoint y: 149, distance: 175.8
click at [765, 149] on div "174543438265" at bounding box center [719, 152] width 663 height 37
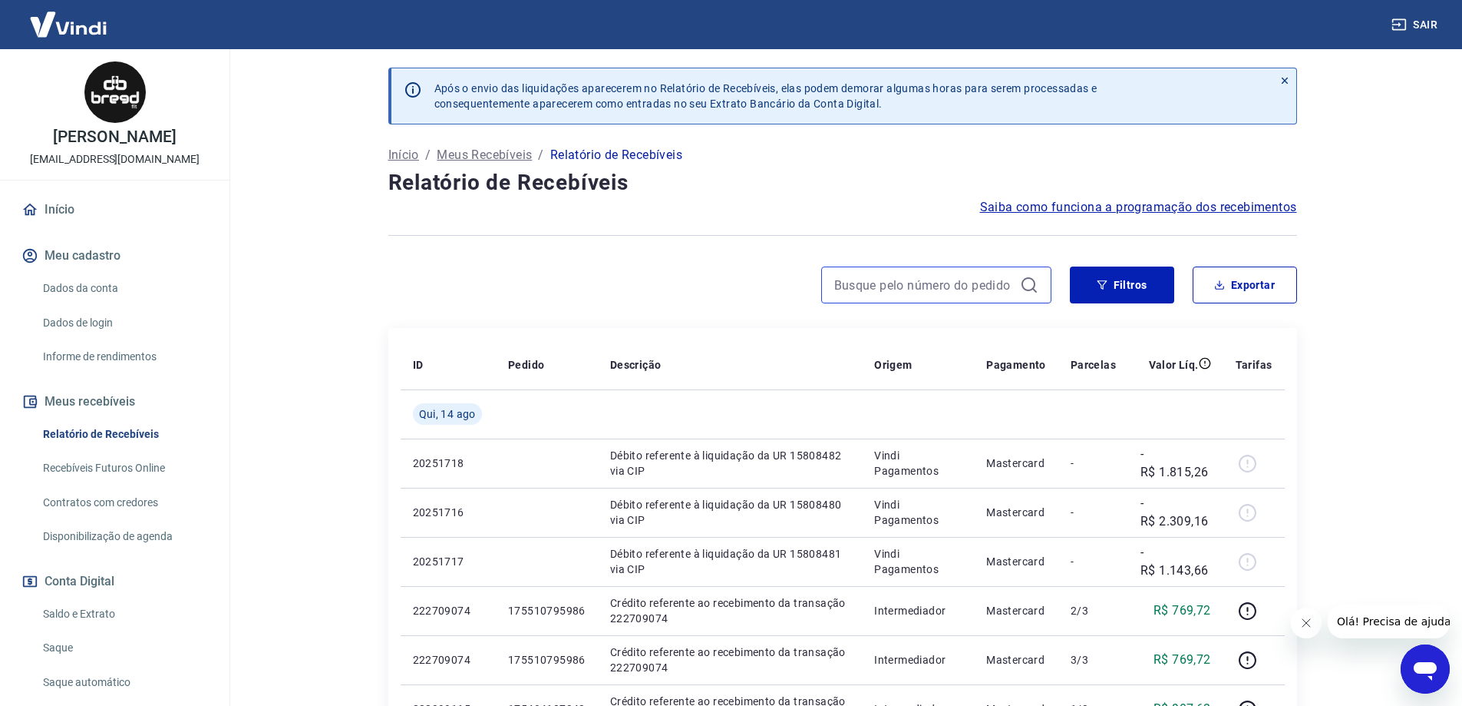
paste input "175076445883"
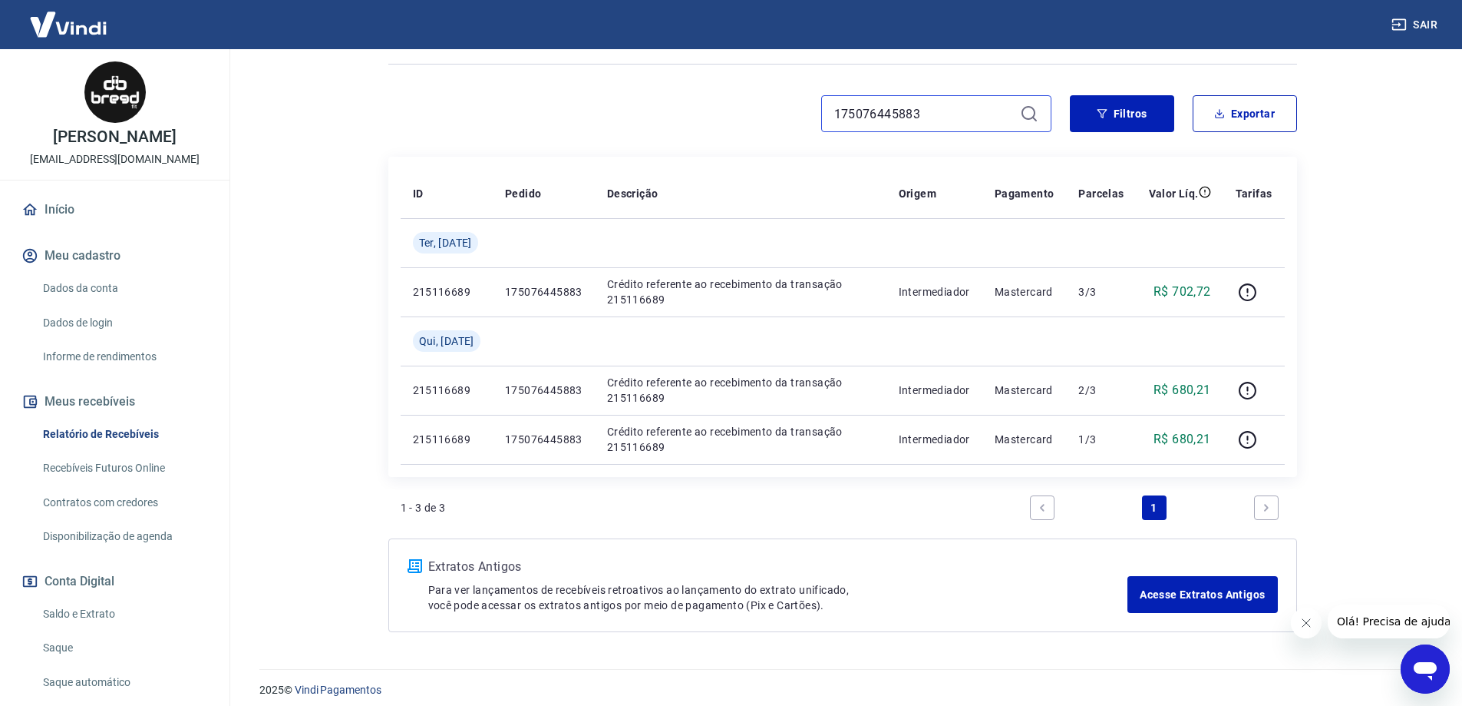
scroll to position [182, 0]
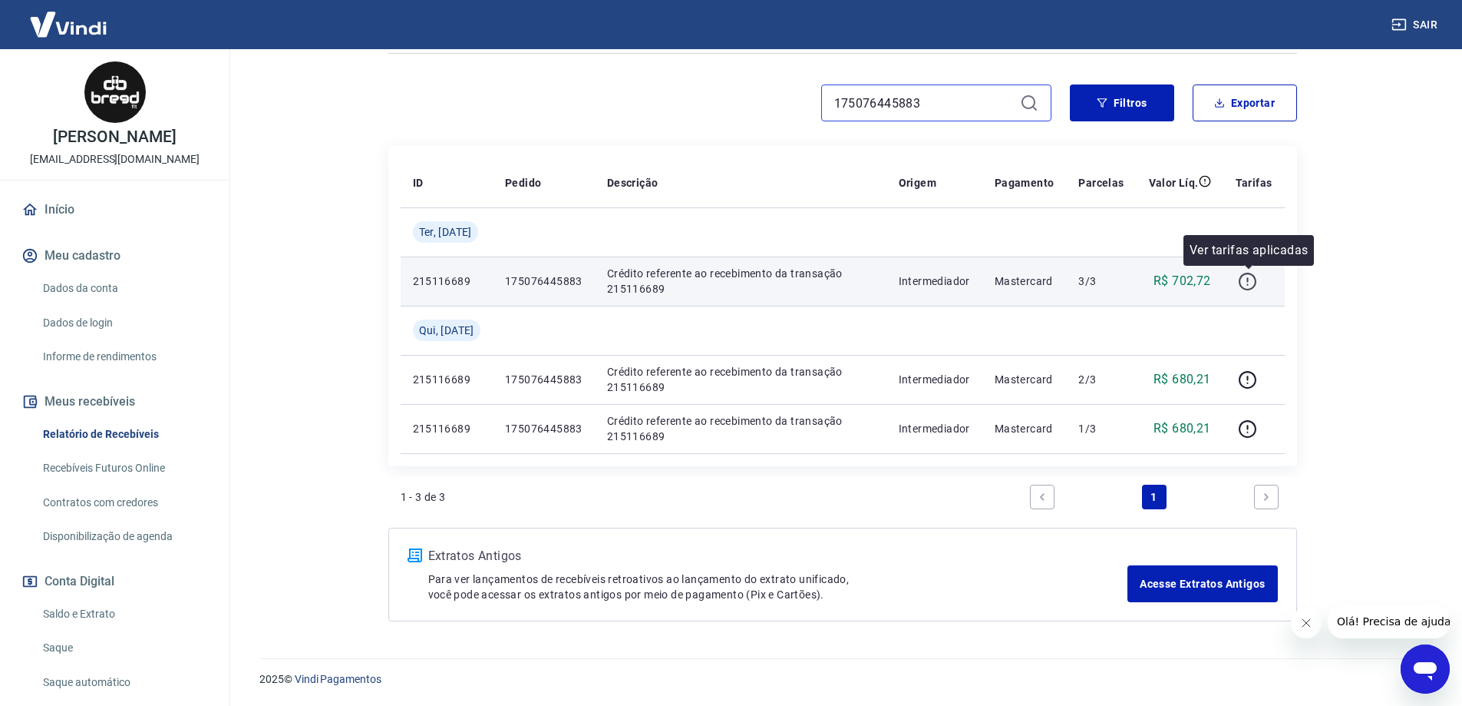
type input "175076445883"
click at [1252, 278] on icon "button" at bounding box center [1247, 281] width 19 height 19
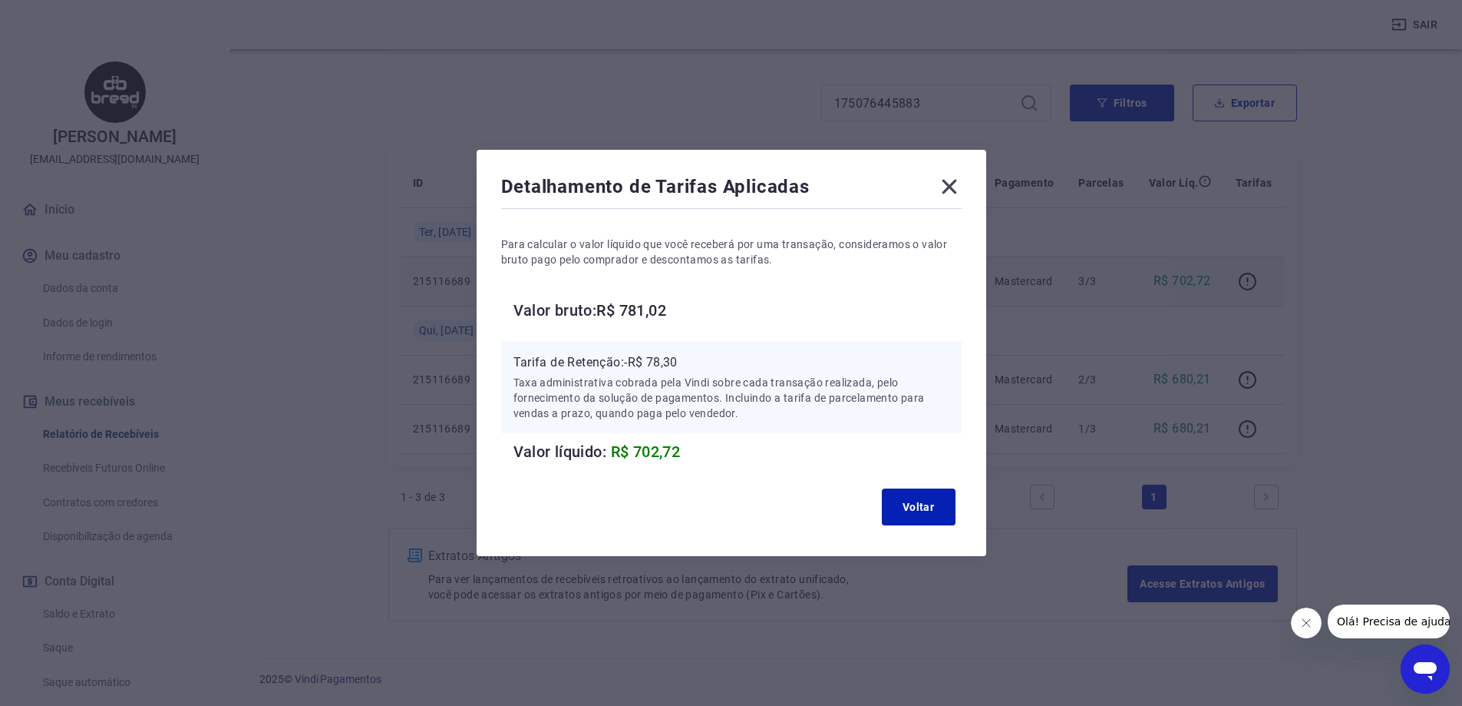
click at [957, 182] on icon at bounding box center [949, 187] width 15 height 15
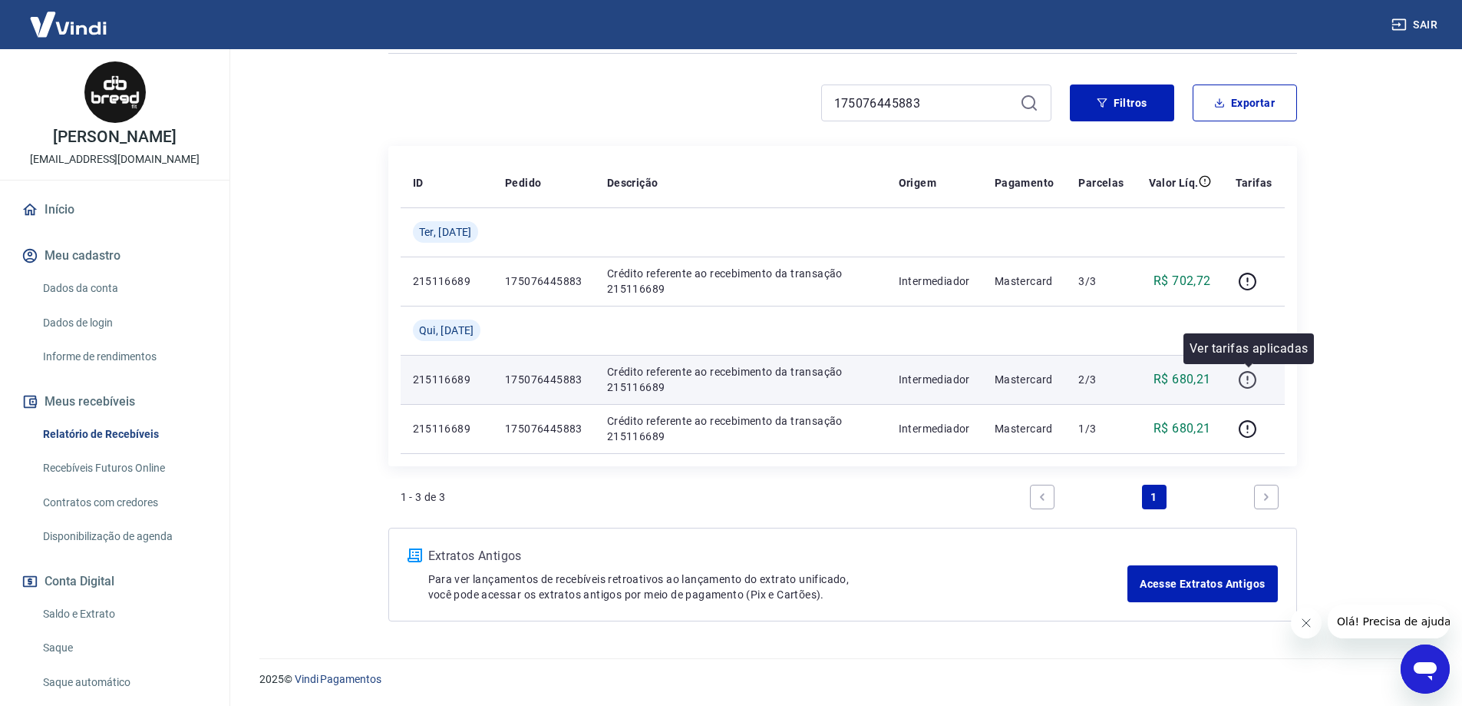
click at [1249, 375] on icon "button" at bounding box center [1247, 379] width 19 height 19
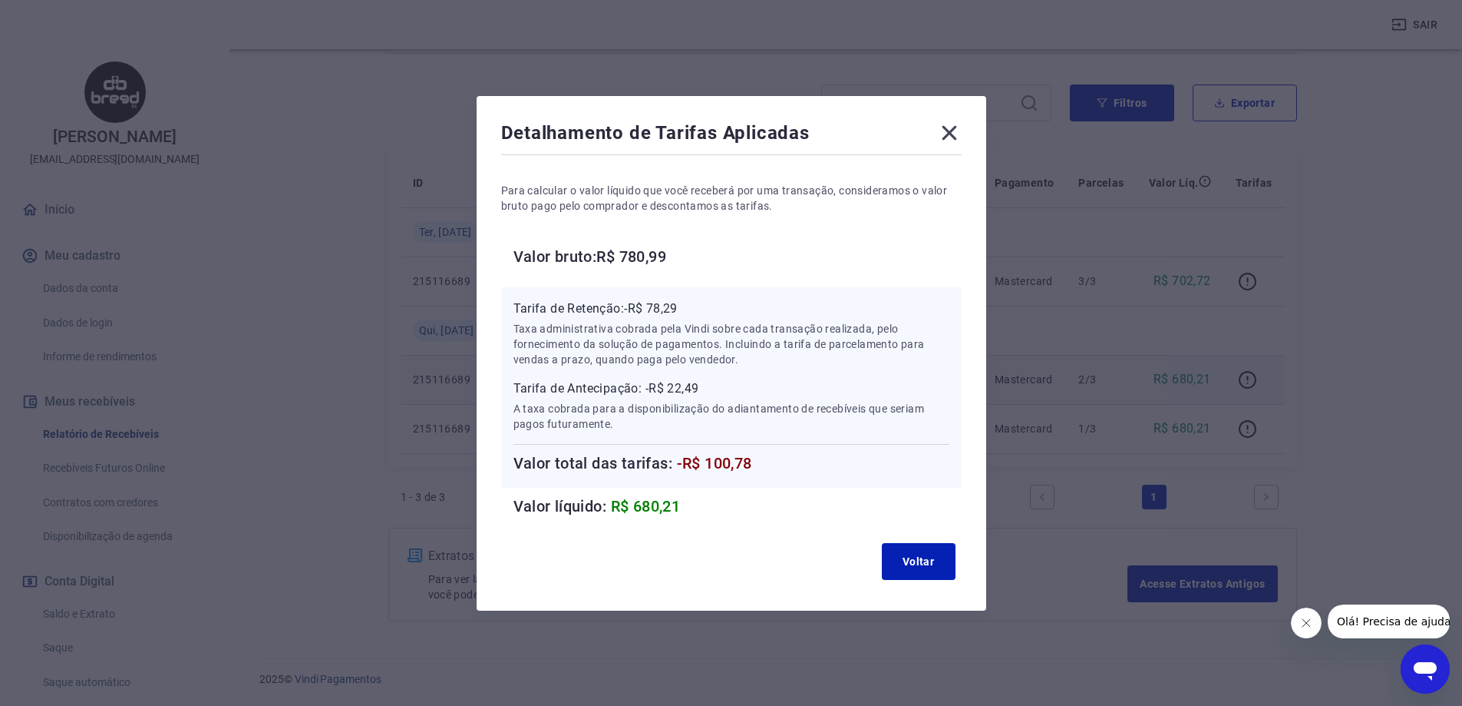
click at [957, 131] on icon at bounding box center [949, 132] width 15 height 15
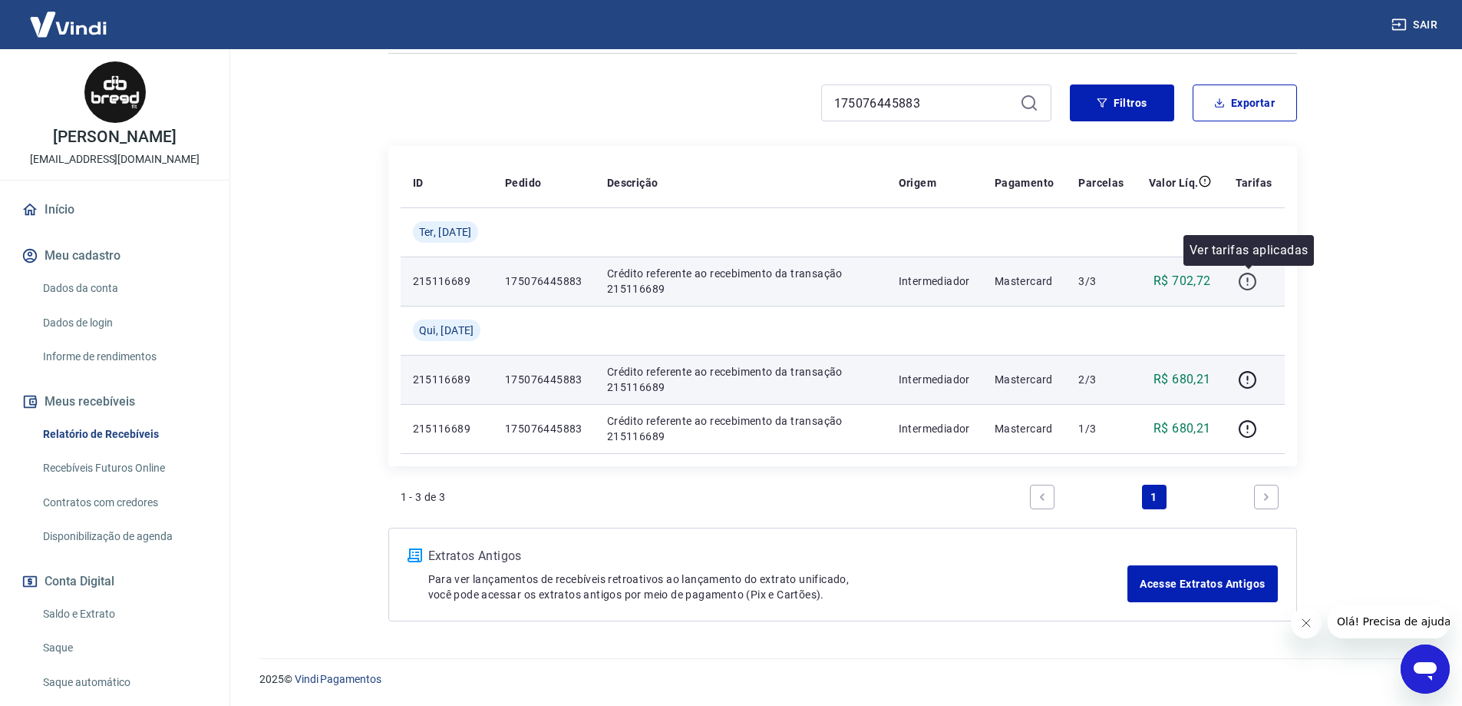
click at [1251, 276] on icon "button" at bounding box center [1247, 281] width 19 height 19
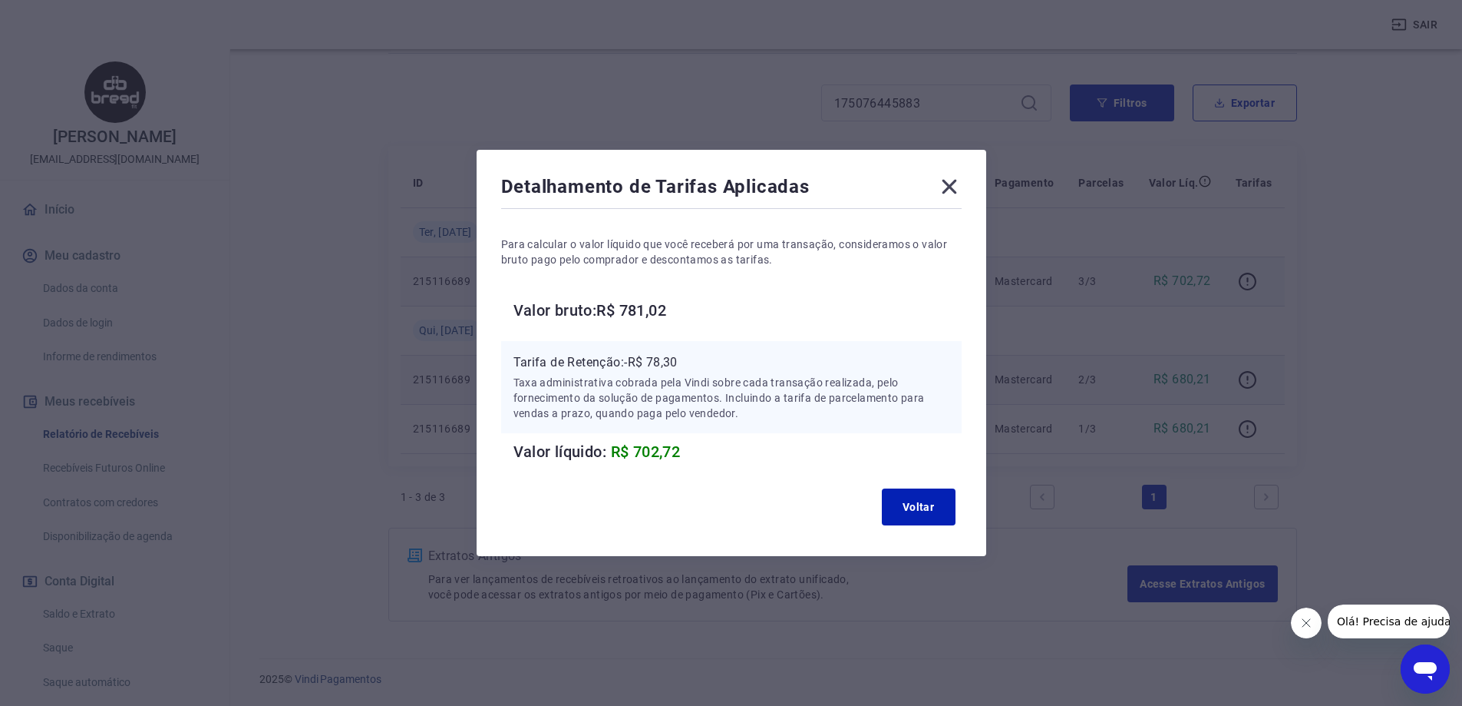
click at [954, 191] on icon at bounding box center [949, 186] width 25 height 25
